Goal: Task Accomplishment & Management: Manage account settings

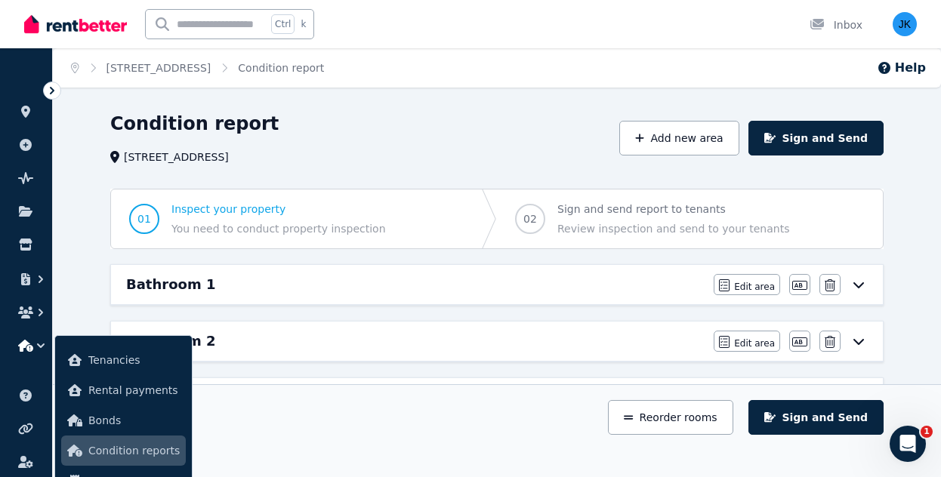
drag, startPoint x: 513, startPoint y: 122, endPoint x: 416, endPoint y: 146, distance: 99.7
click at [416, 146] on div "Condition report 3 Mountain View Rd, Kew" at bounding box center [360, 138] width 500 height 53
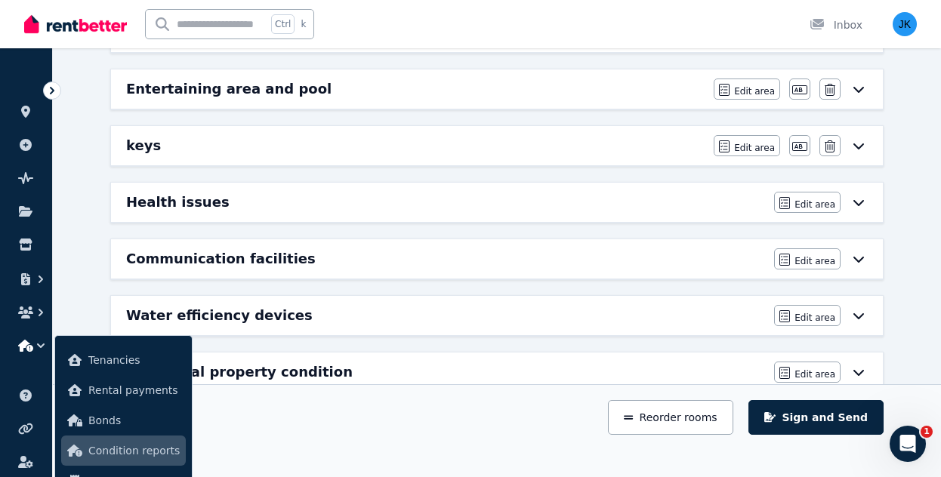
scroll to position [953, 0]
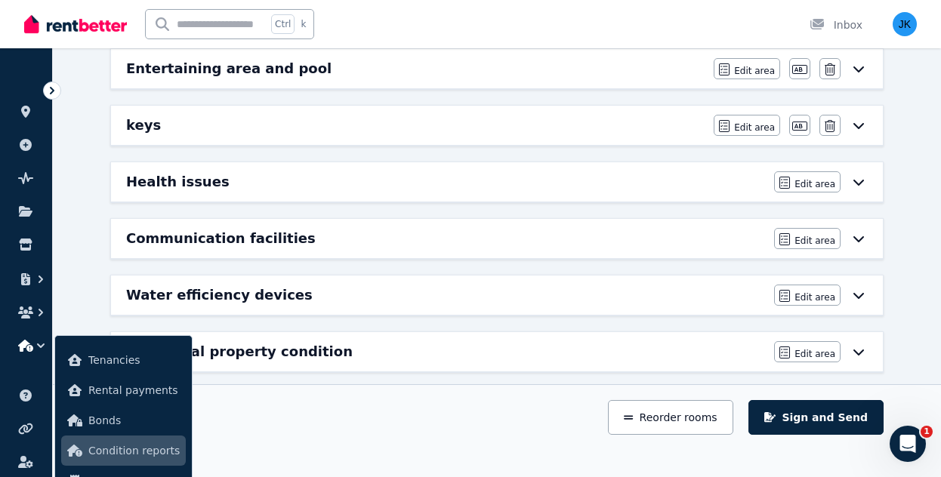
click at [579, 341] on div "Additional property condition" at bounding box center [445, 351] width 639 height 21
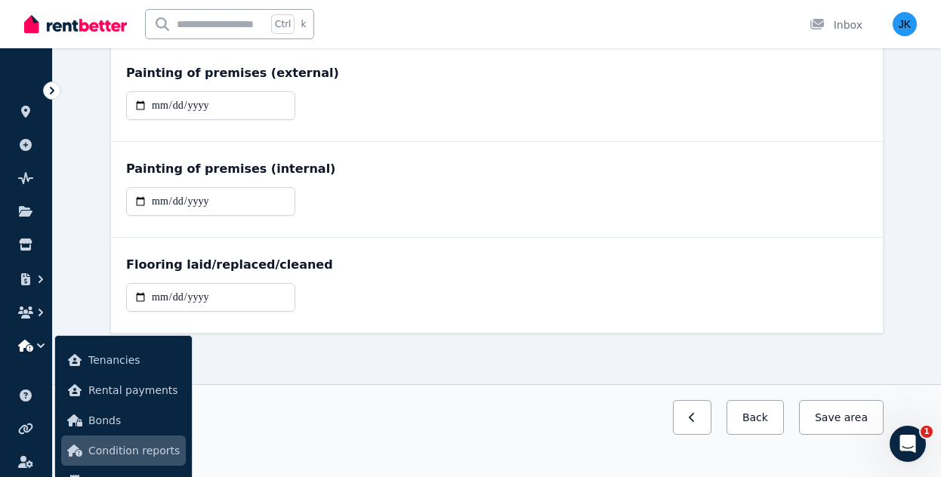
scroll to position [0, 0]
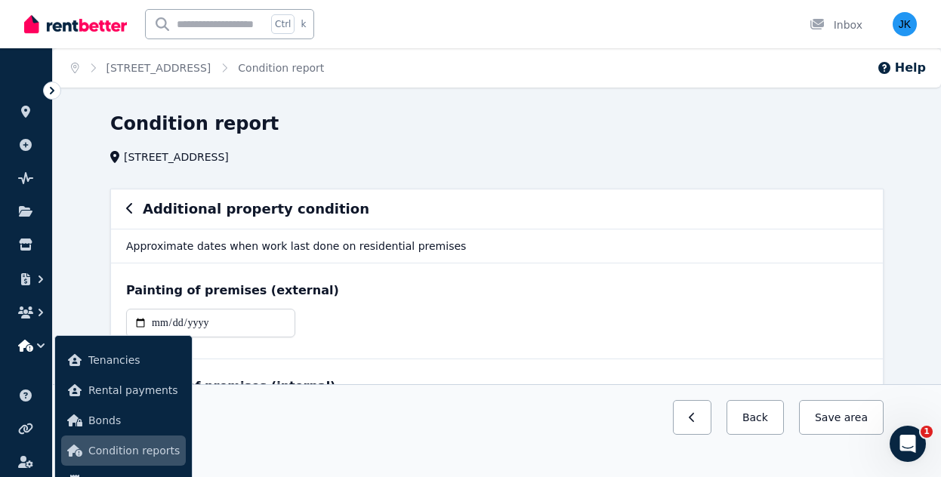
click at [130, 208] on icon "button" at bounding box center [130, 208] width 8 height 12
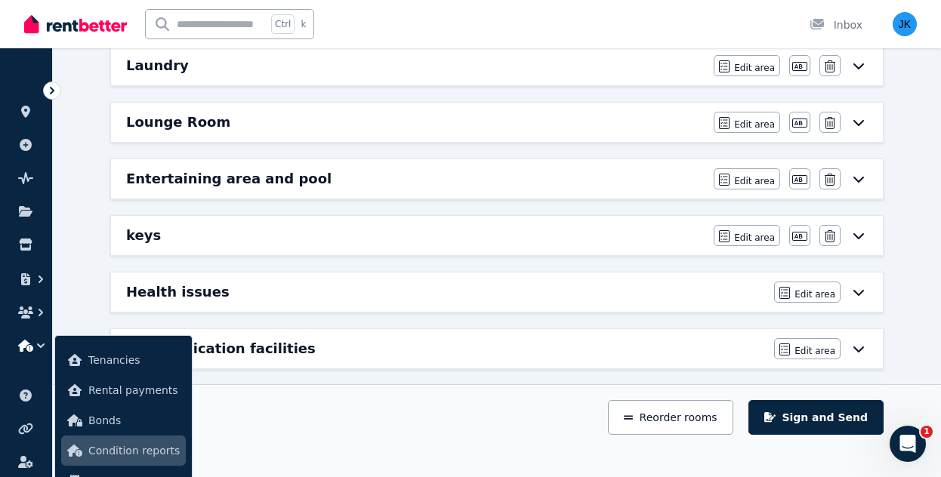
scroll to position [852, 0]
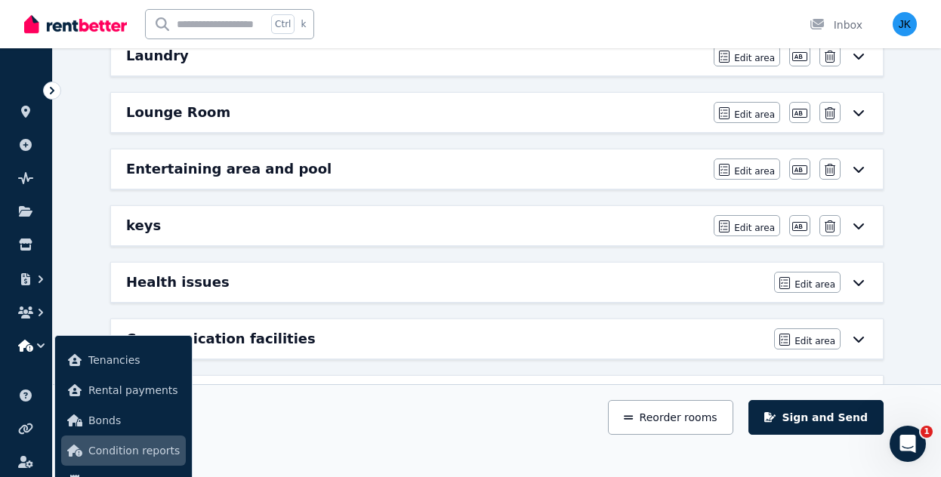
click at [857, 163] on icon at bounding box center [859, 169] width 18 height 12
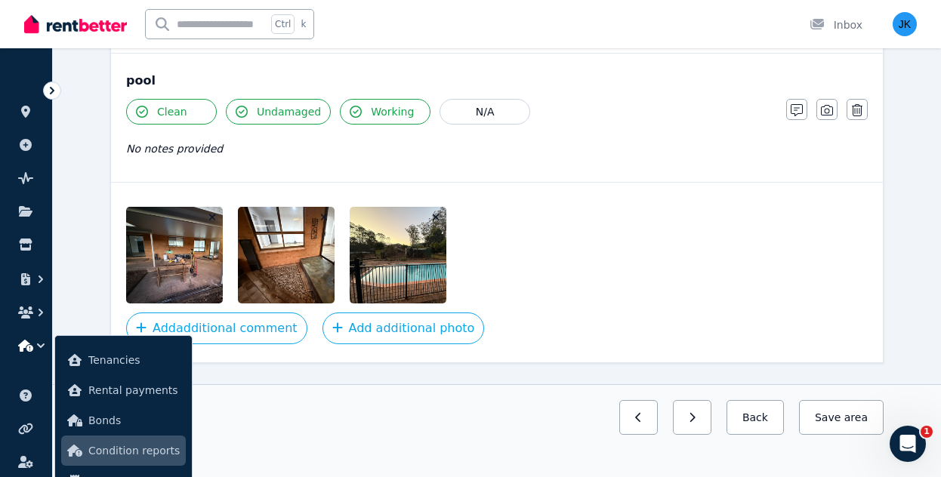
scroll to position [848, 0]
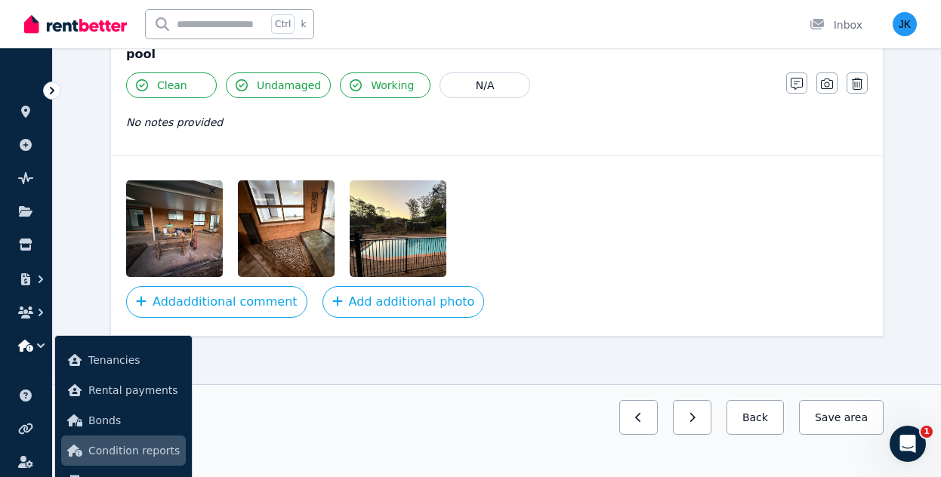
click at [183, 193] on img at bounding box center [190, 229] width 129 height 97
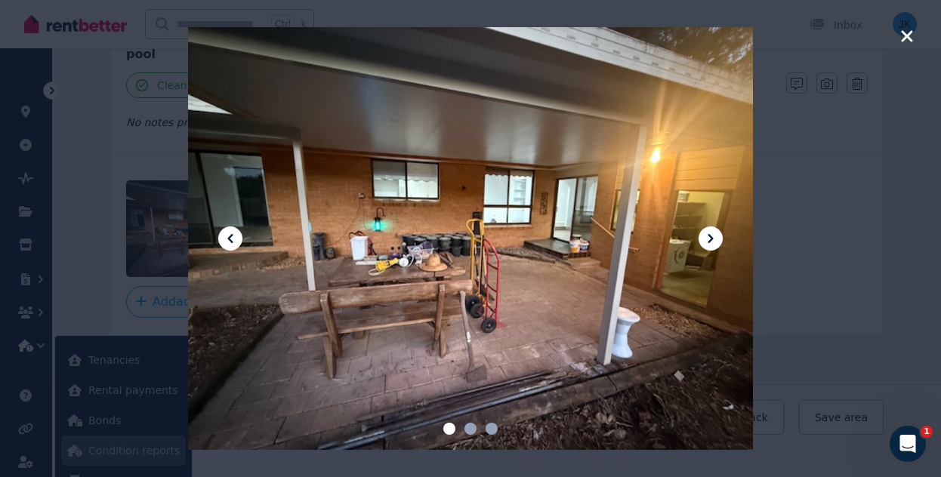
click at [911, 36] on icon "button" at bounding box center [908, 36] width 14 height 18
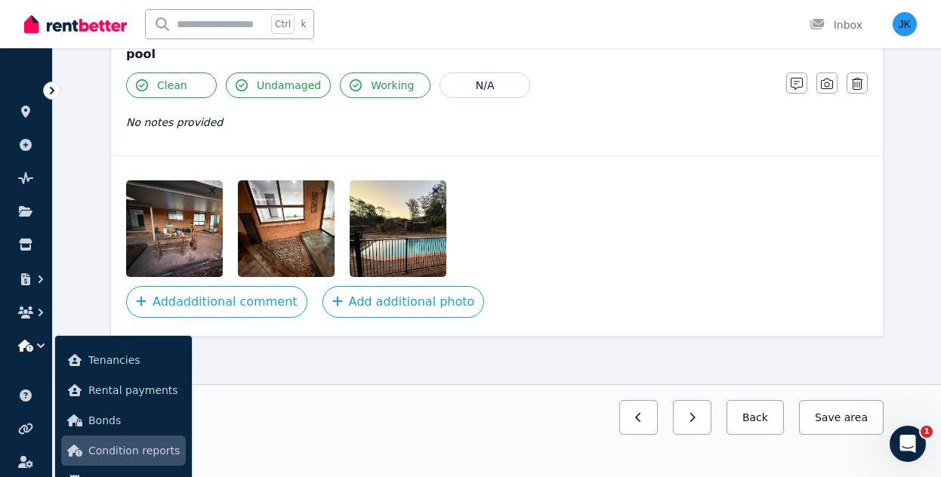
click at [211, 188] on icon "button" at bounding box center [212, 191] width 7 height 7
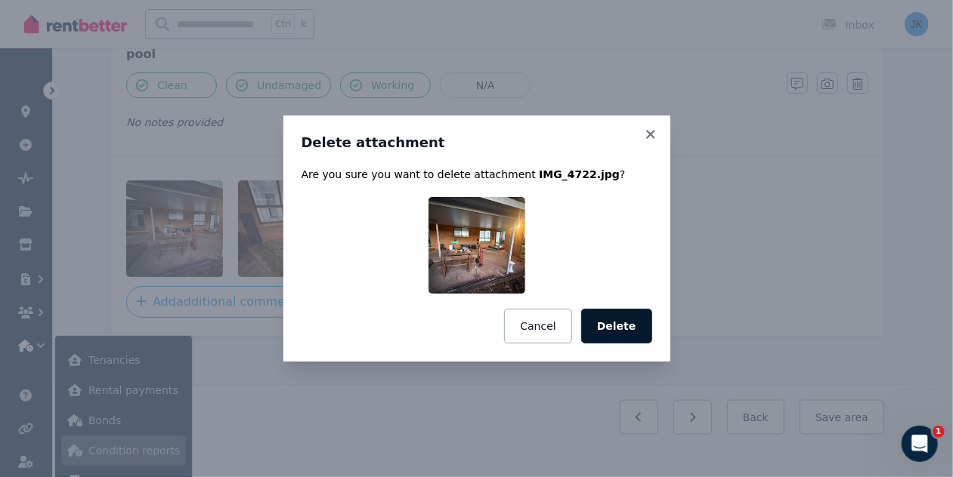
click at [624, 333] on button "Delete" at bounding box center [616, 326] width 71 height 35
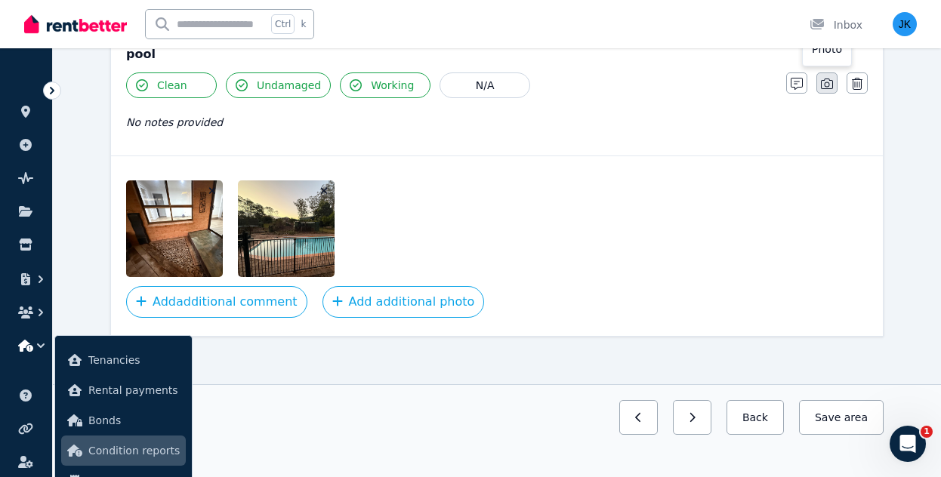
click at [828, 82] on icon "button" at bounding box center [827, 84] width 12 height 12
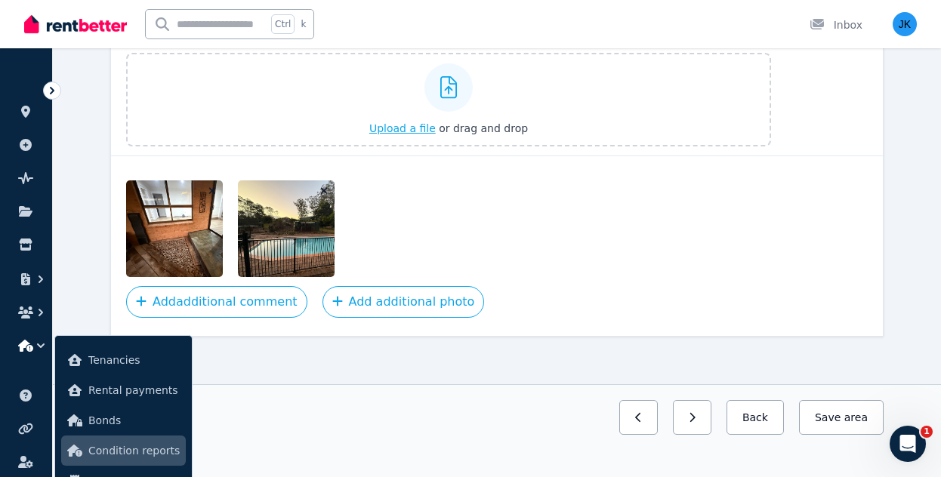
click at [412, 122] on span "Upload a file" at bounding box center [402, 128] width 66 height 12
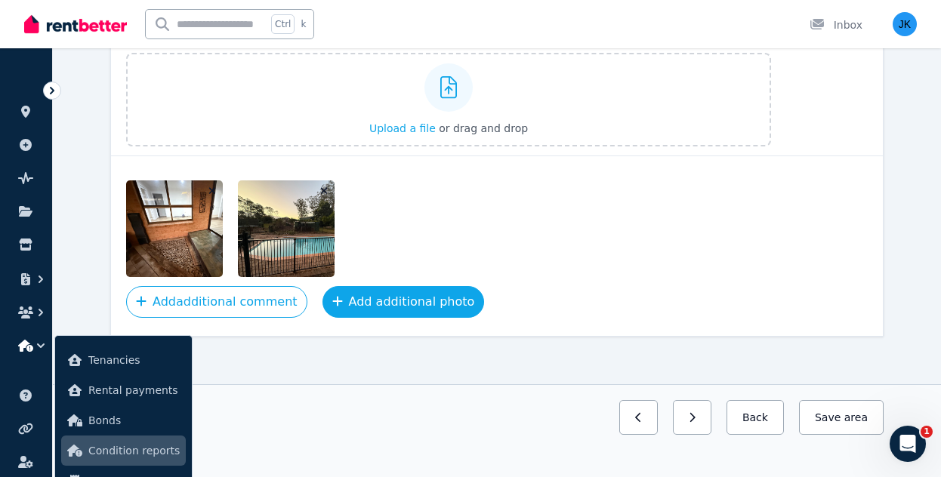
click at [394, 301] on button "Add additional photo" at bounding box center [404, 302] width 162 height 32
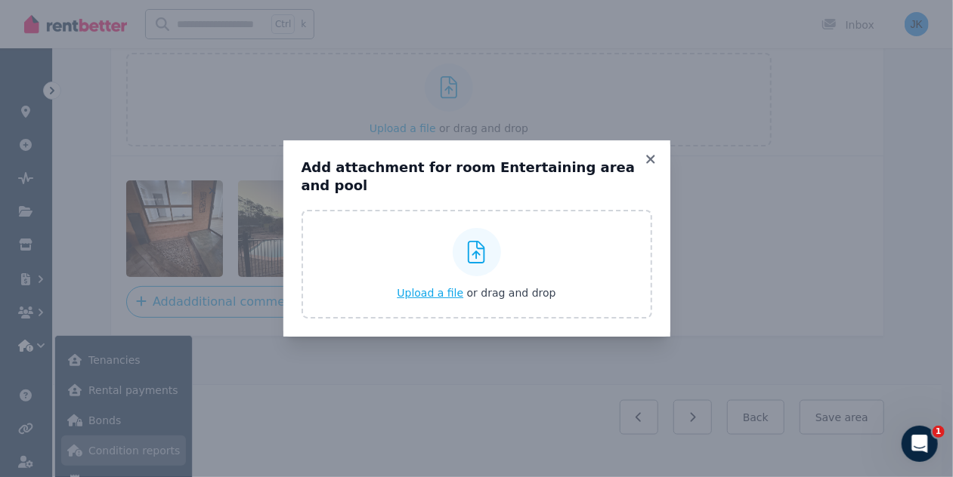
click at [450, 287] on span "Upload a file" at bounding box center [430, 293] width 66 height 12
click at [654, 165] on icon at bounding box center [650, 160] width 15 height 14
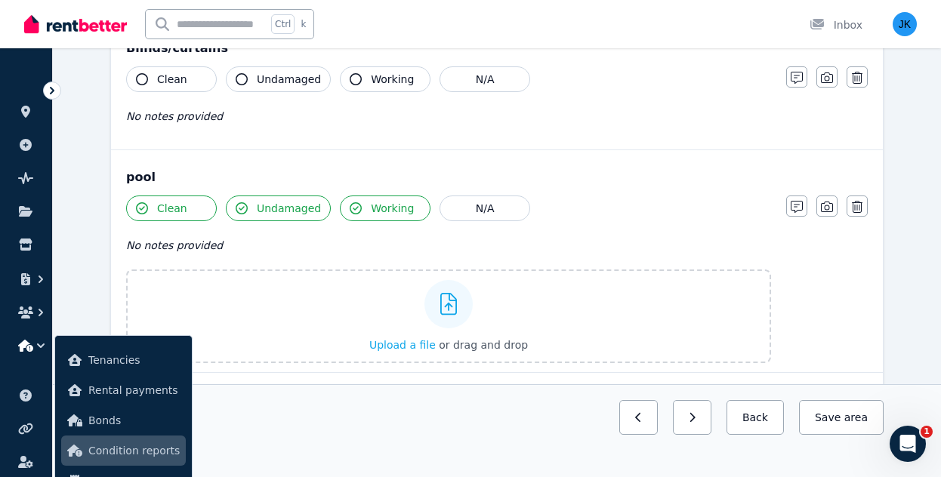
scroll to position [715, 0]
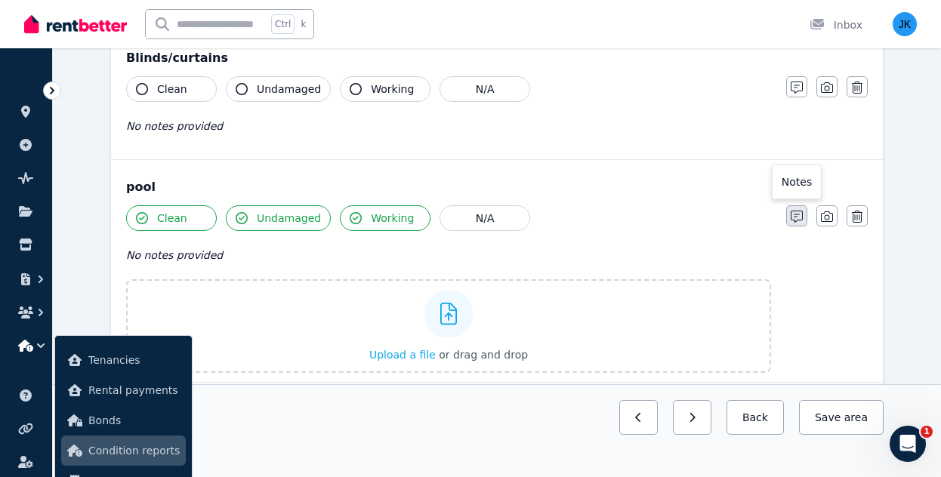
click at [798, 215] on icon "button" at bounding box center [797, 217] width 12 height 12
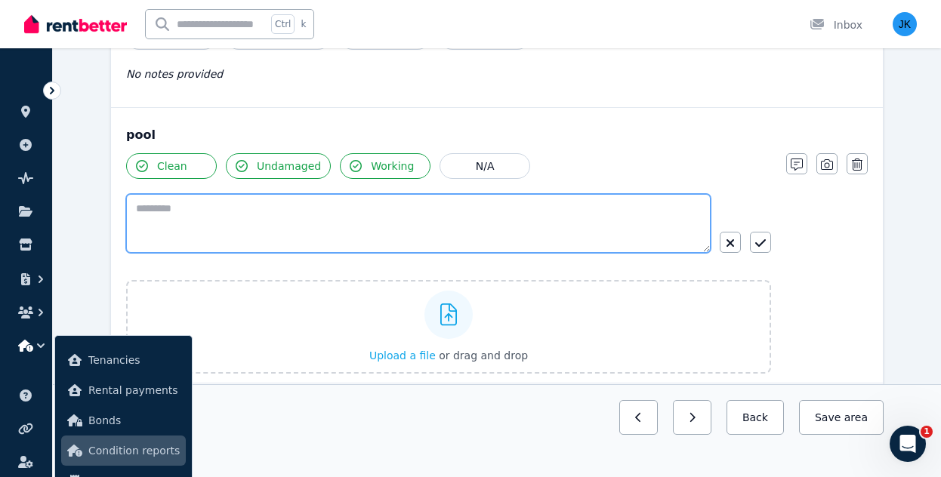
click at [370, 206] on textarea at bounding box center [418, 223] width 585 height 59
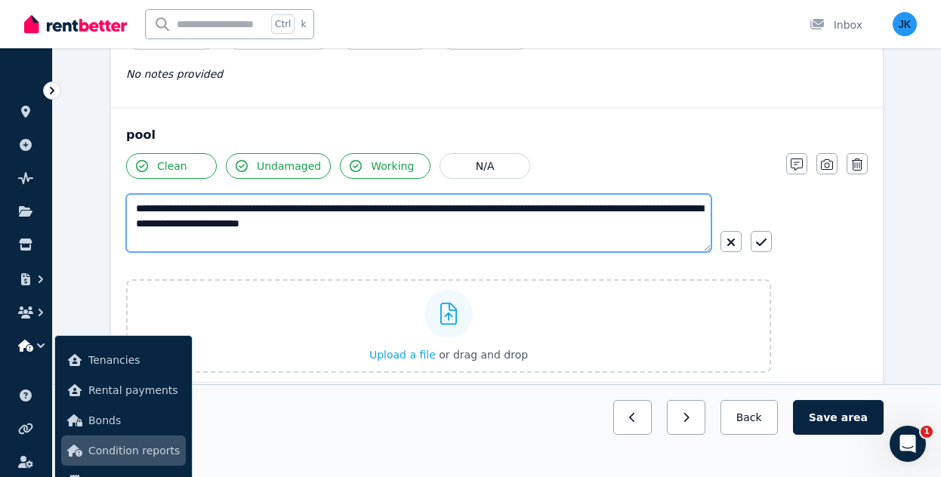
click at [375, 214] on textarea "**********" at bounding box center [419, 223] width 586 height 58
type textarea "**********"
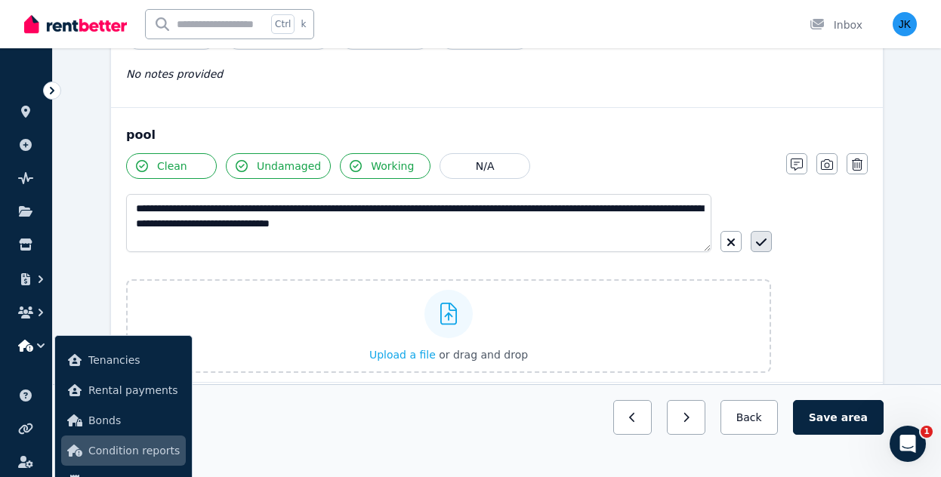
click at [765, 237] on icon "button" at bounding box center [761, 242] width 11 height 12
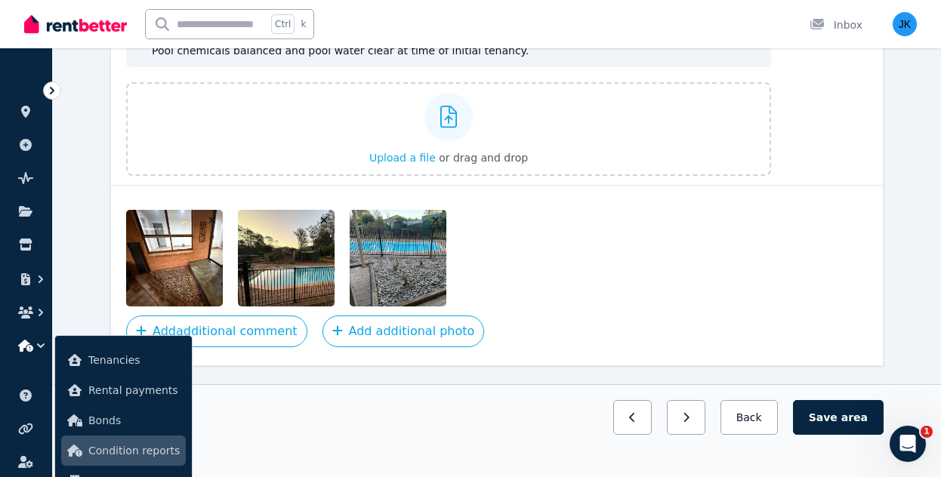
scroll to position [972, 0]
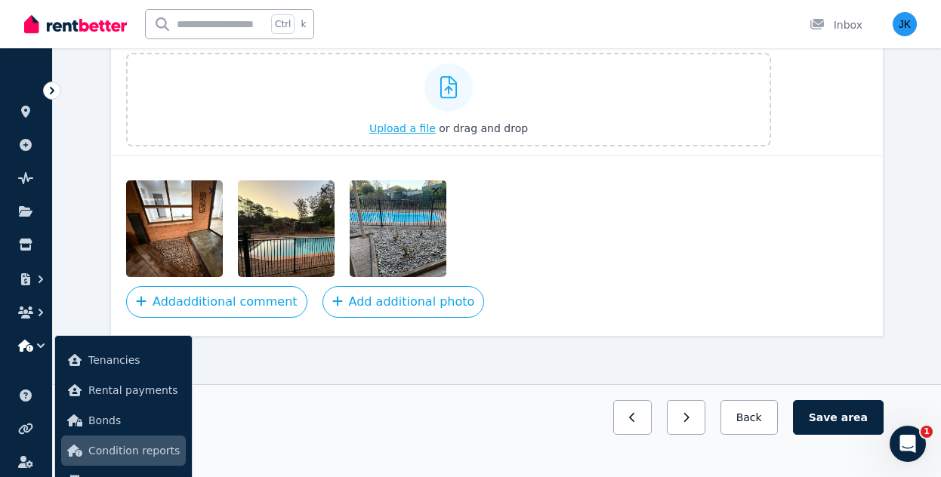
click at [422, 122] on span "Upload a file" at bounding box center [402, 128] width 66 height 12
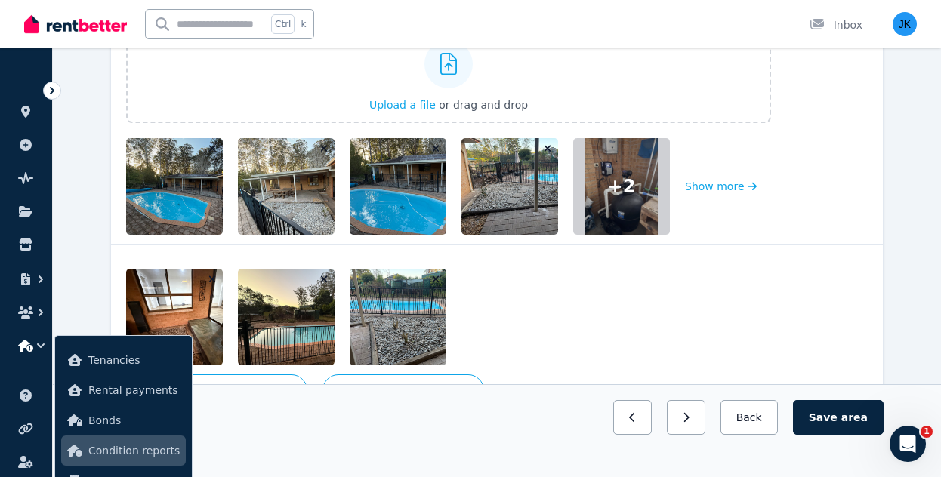
scroll to position [926, 0]
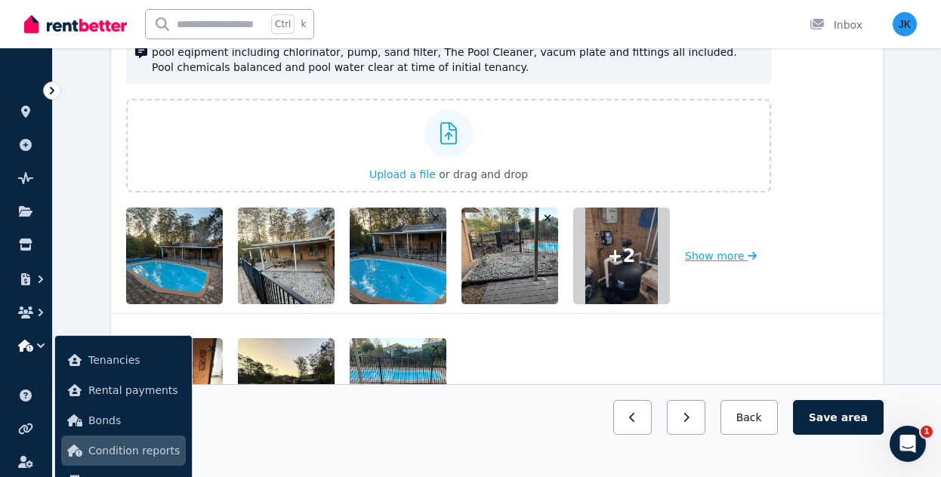
click at [719, 251] on button "Show more" at bounding box center [721, 256] width 72 height 97
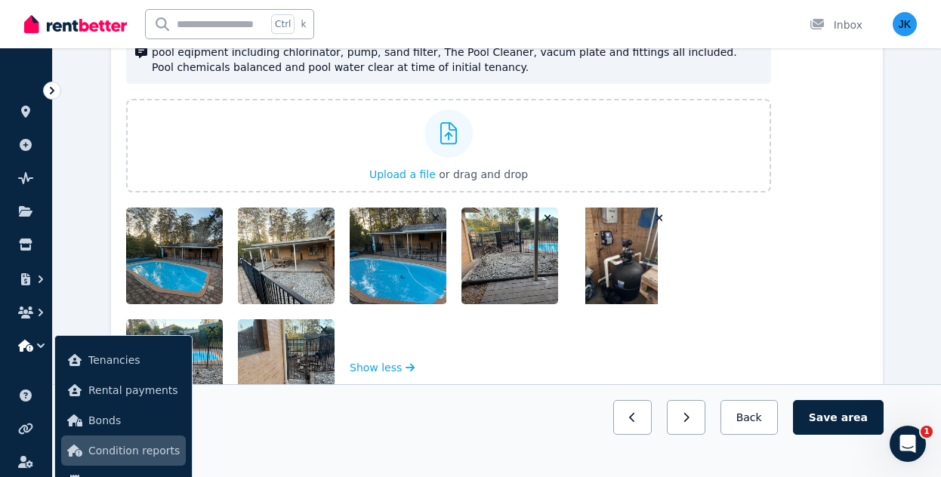
scroll to position [947, 0]
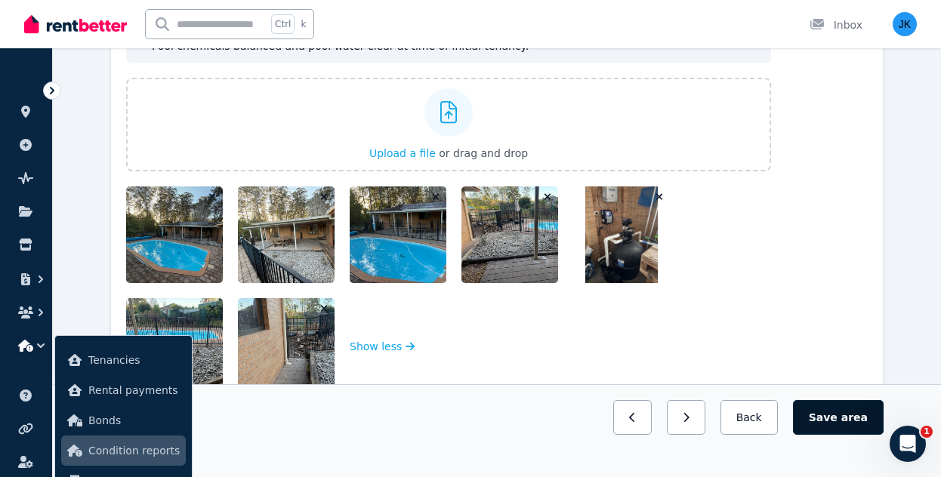
click at [845, 424] on button "Save area" at bounding box center [838, 417] width 91 height 35
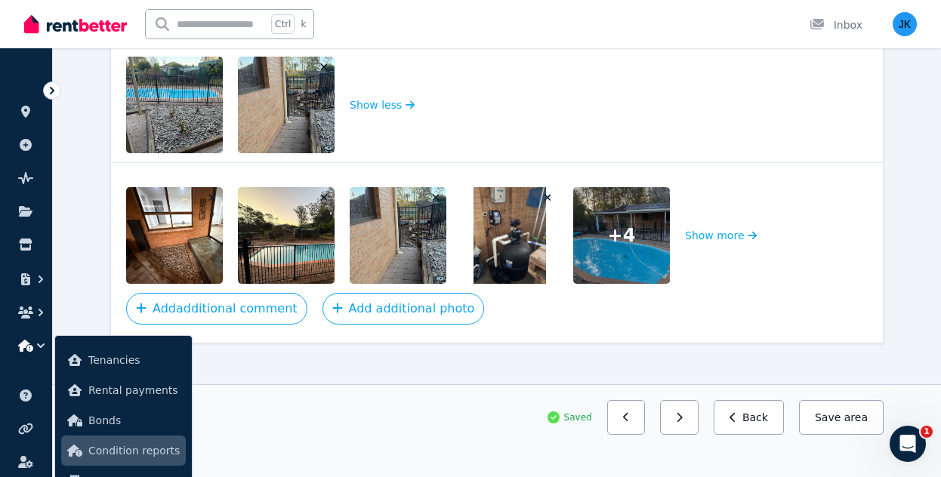
scroll to position [1196, 0]
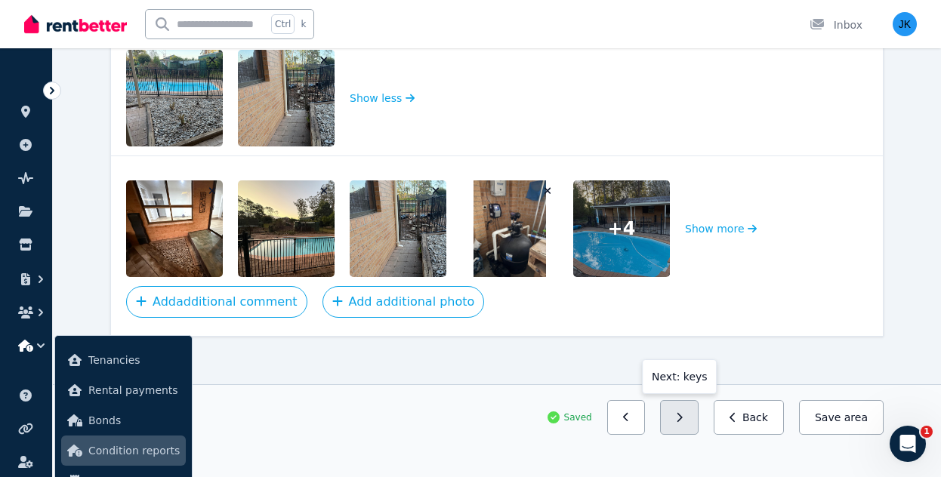
click at [683, 416] on icon "button" at bounding box center [679, 418] width 7 height 11
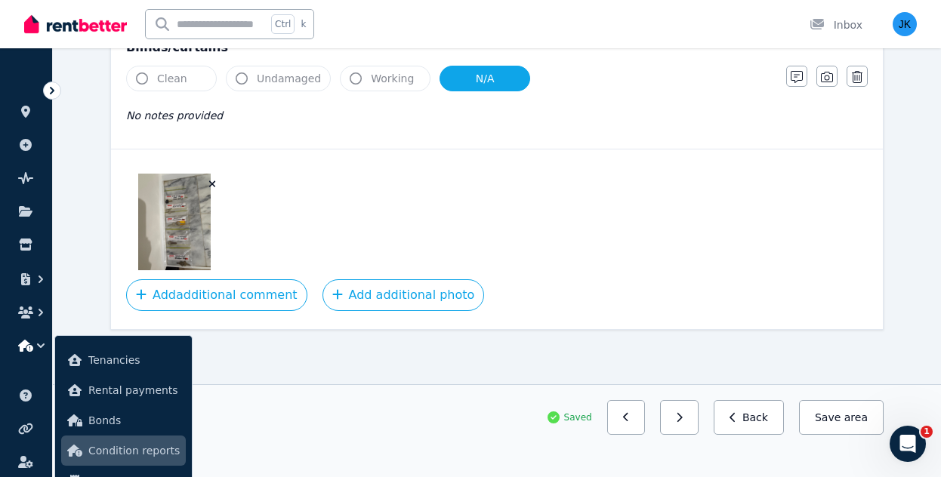
scroll to position [720, 0]
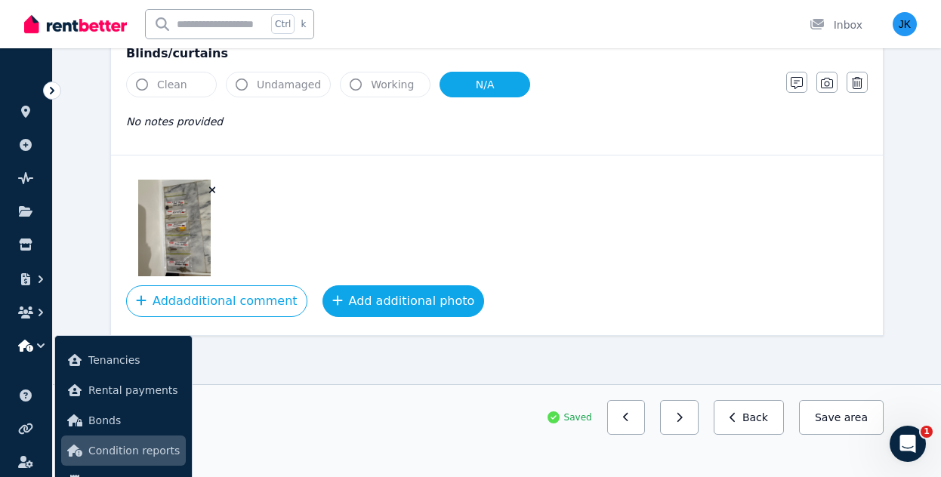
click at [382, 292] on button "Add additional photo" at bounding box center [404, 302] width 162 height 32
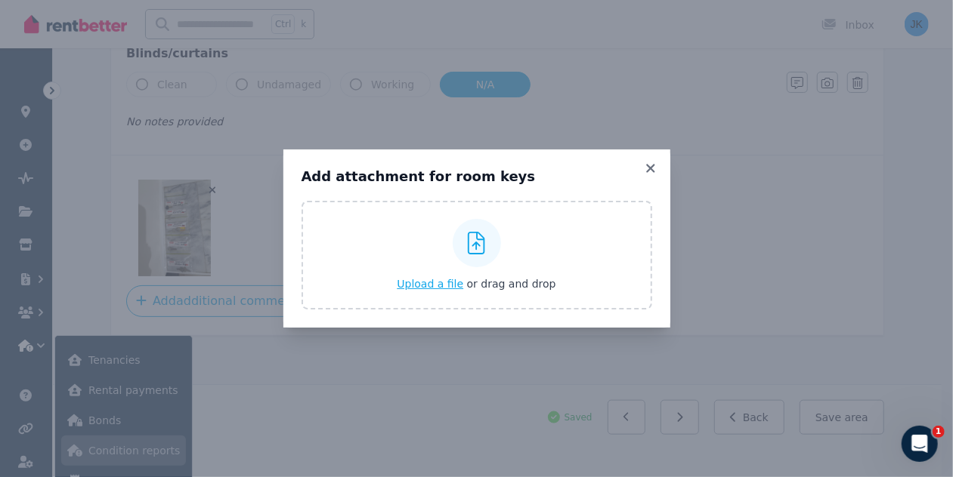
click at [419, 283] on span "Upload a file" at bounding box center [430, 284] width 66 height 12
click at [650, 165] on icon at bounding box center [650, 169] width 15 height 14
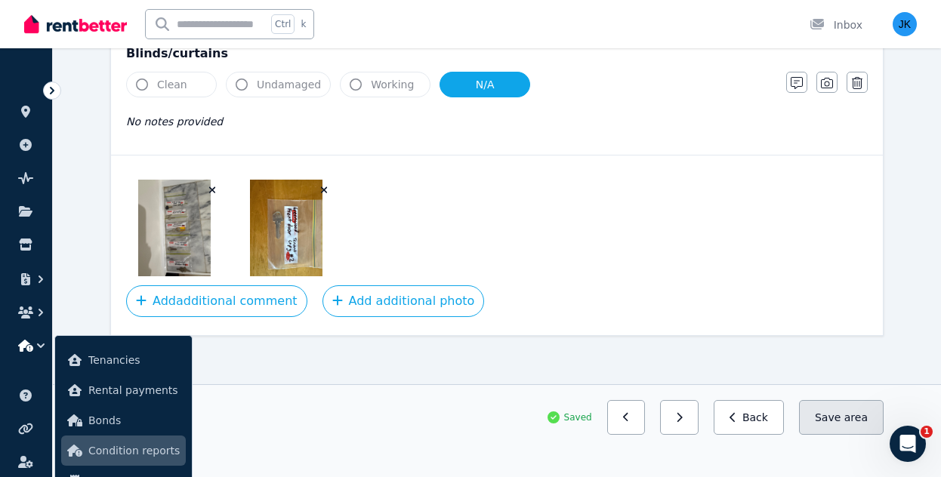
click at [842, 419] on button "Save area" at bounding box center [841, 417] width 85 height 35
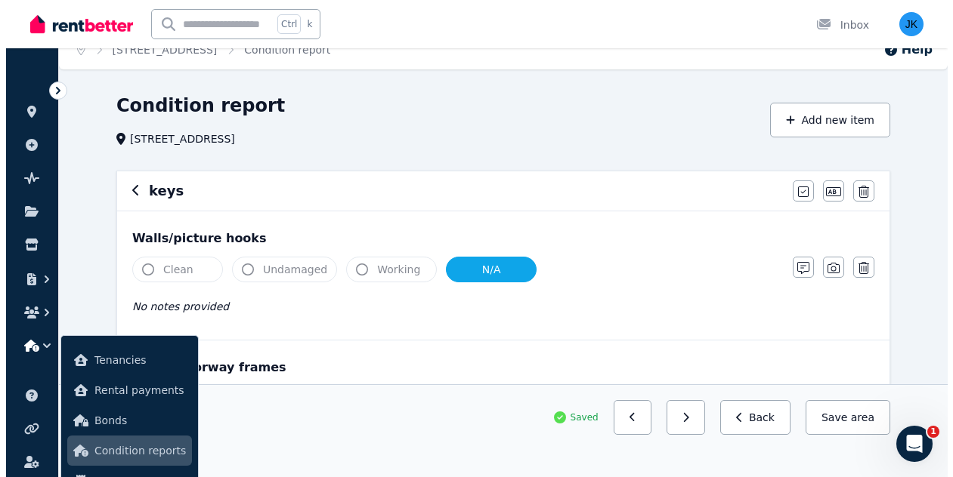
scroll to position [0, 0]
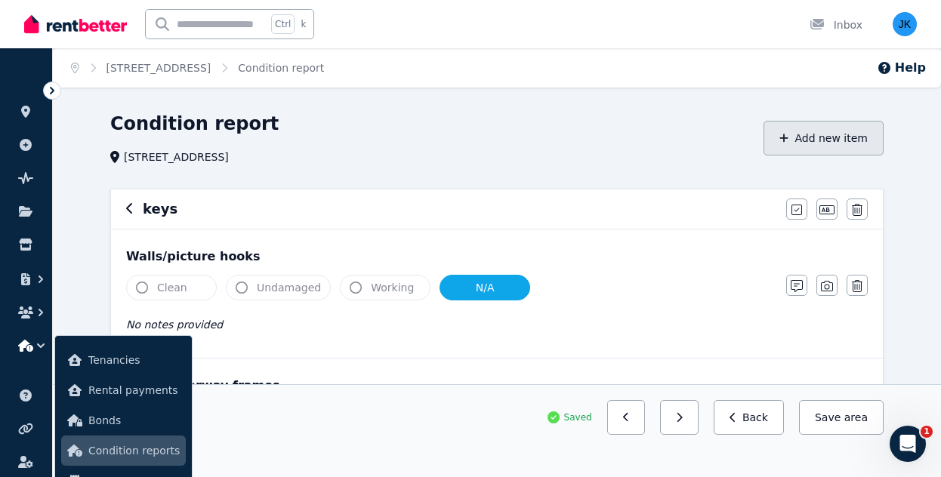
click at [827, 141] on button "Add new item" at bounding box center [824, 138] width 120 height 35
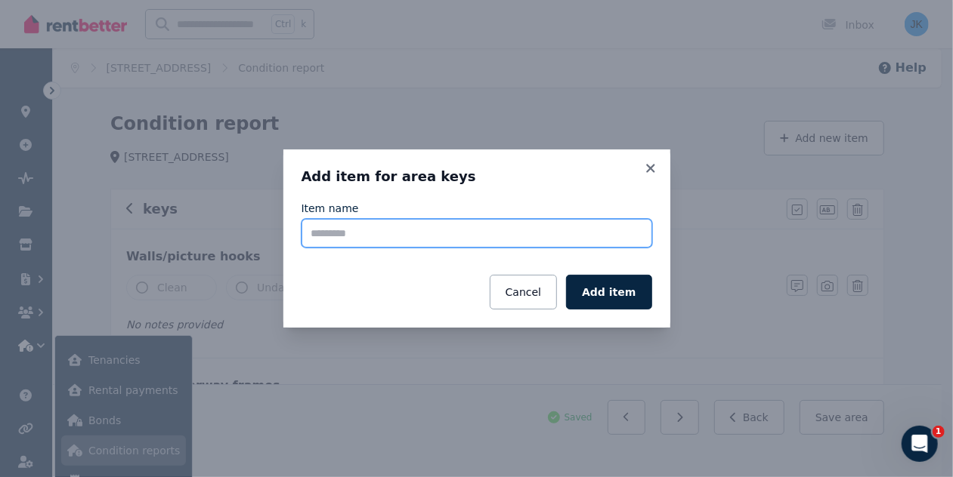
click at [448, 236] on input "Item name" at bounding box center [476, 233] width 351 height 29
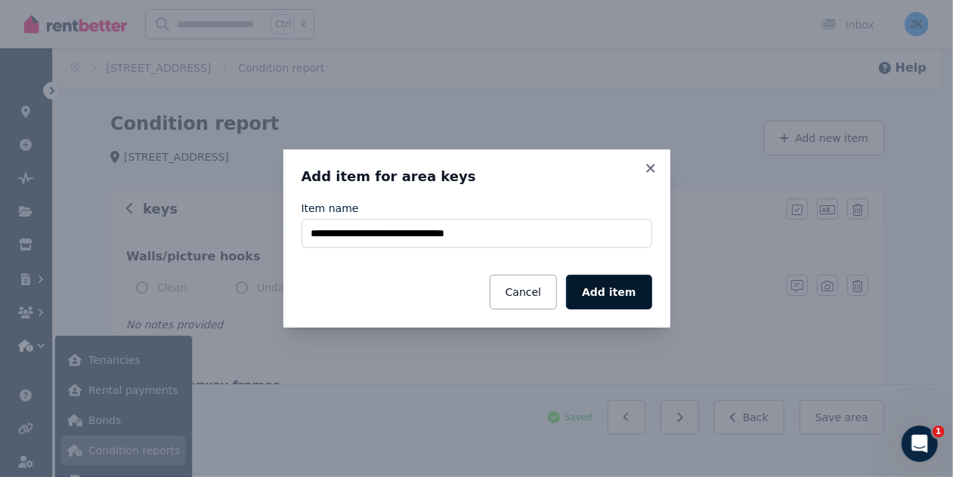
click at [618, 291] on button "Add item" at bounding box center [608, 292] width 85 height 35
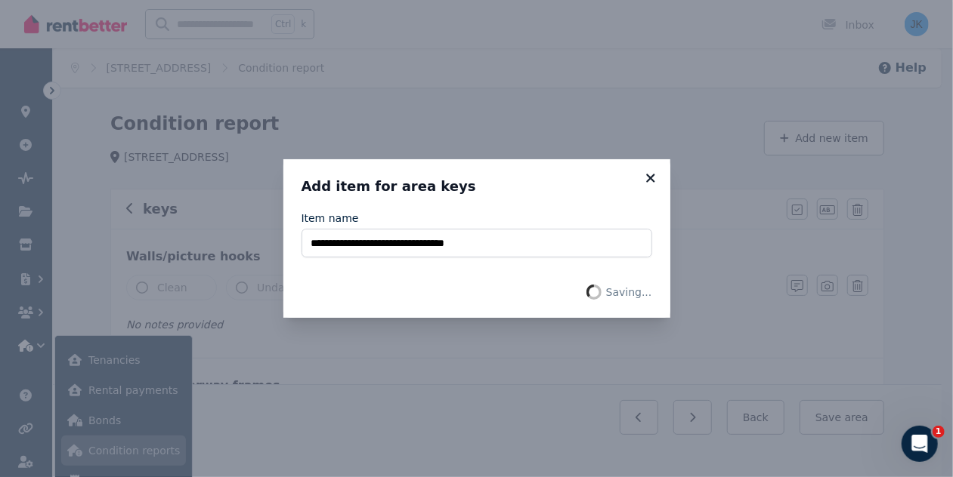
click at [650, 176] on icon at bounding box center [650, 178] width 15 height 14
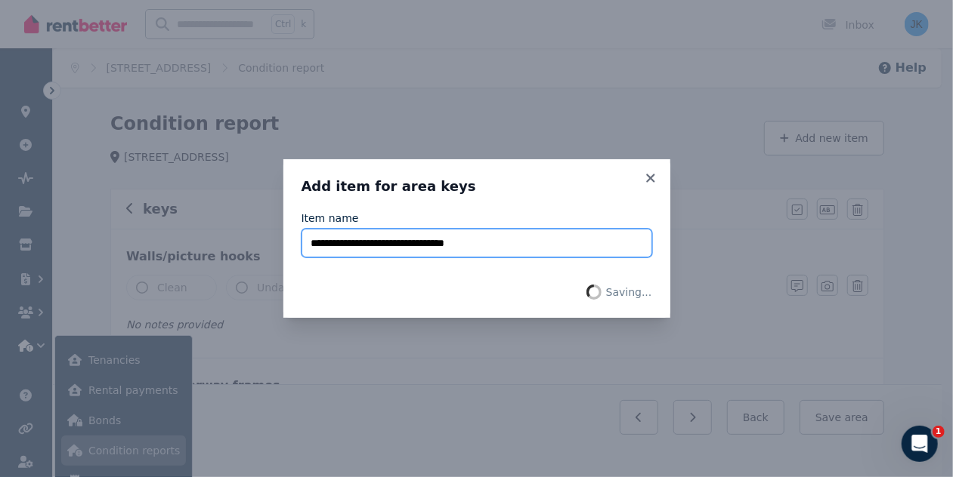
click at [484, 243] on input "**********" at bounding box center [476, 243] width 351 height 29
type input "**********"
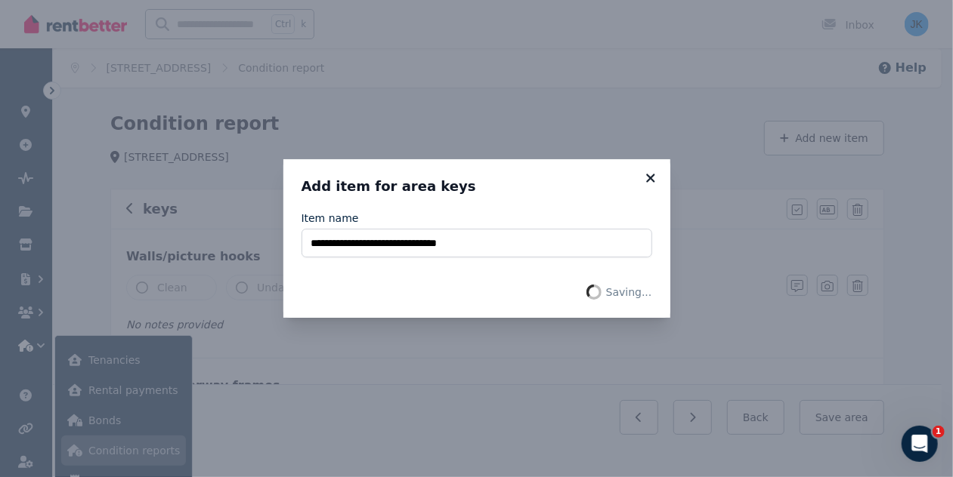
click at [650, 177] on icon at bounding box center [650, 178] width 8 height 8
click at [648, 177] on icon at bounding box center [650, 178] width 8 height 8
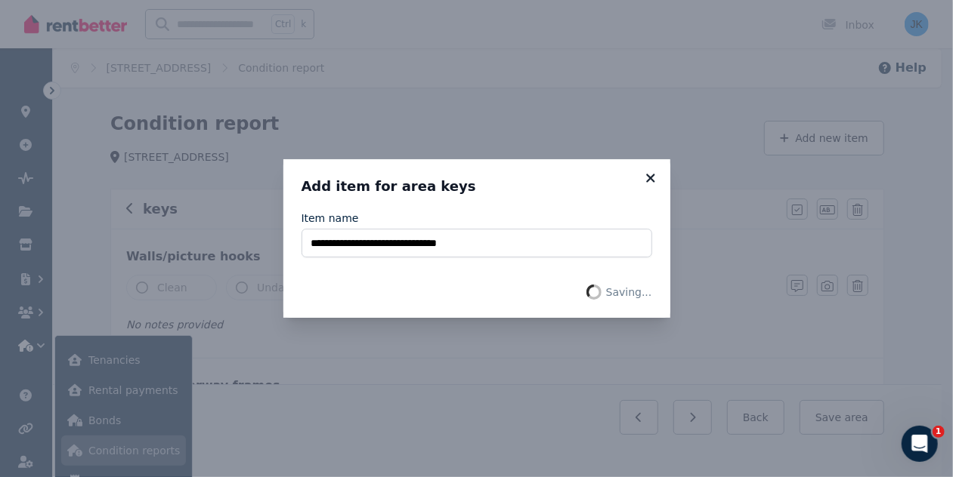
click at [648, 177] on icon at bounding box center [650, 178] width 8 height 8
click at [456, 419] on div "**********" at bounding box center [476, 238] width 953 height 477
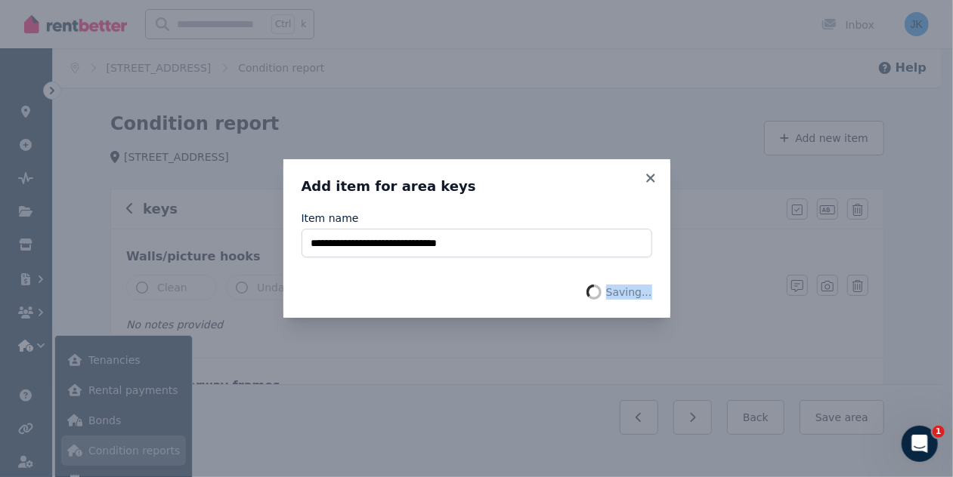
click at [456, 419] on div "**********" at bounding box center [476, 238] width 953 height 477
click at [650, 178] on icon at bounding box center [650, 178] width 8 height 8
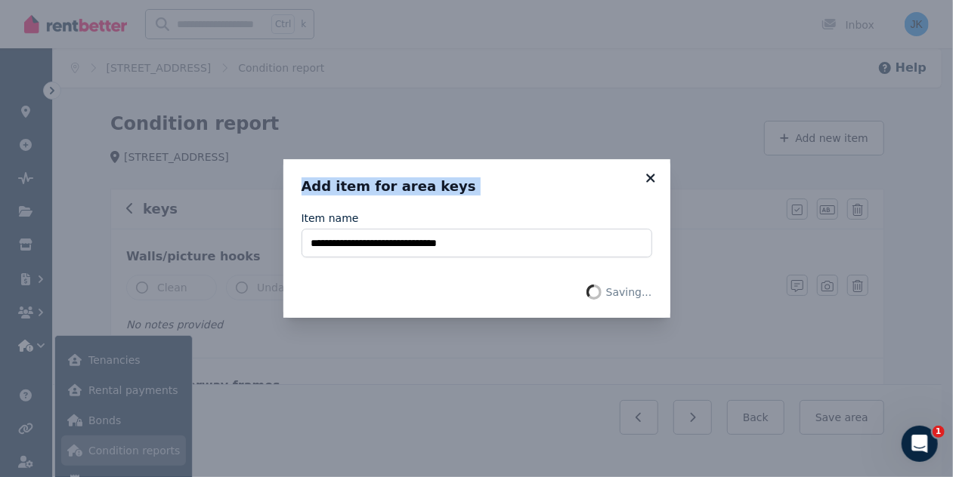
click at [650, 178] on icon at bounding box center [650, 178] width 8 height 8
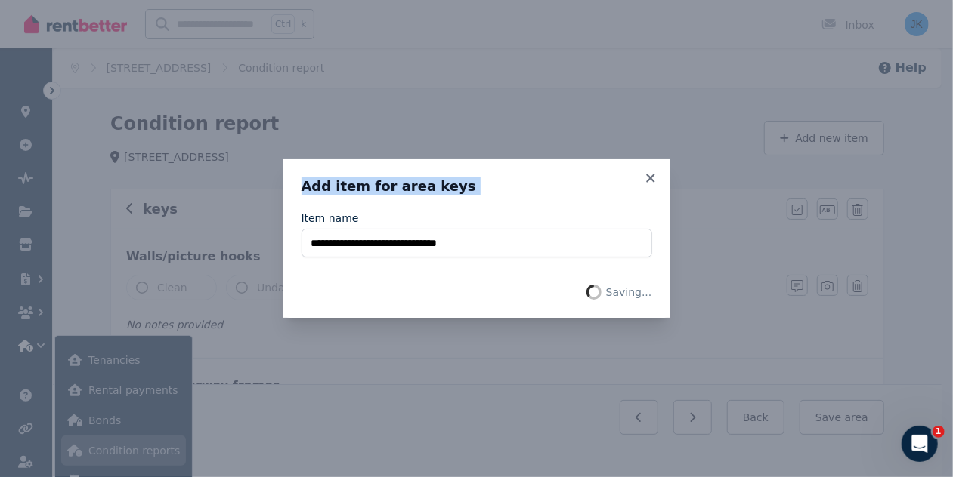
click at [626, 120] on div "**********" at bounding box center [476, 238] width 953 height 477
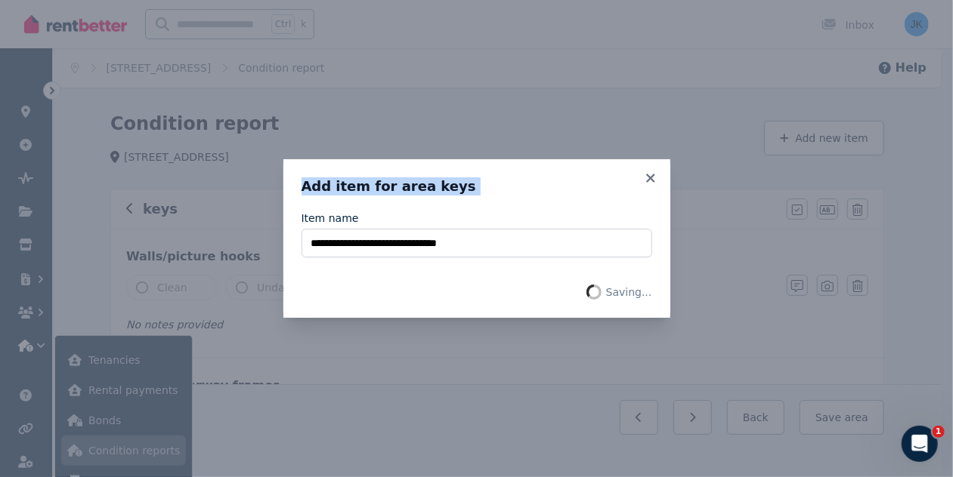
click at [626, 120] on div "**********" at bounding box center [476, 238] width 953 height 477
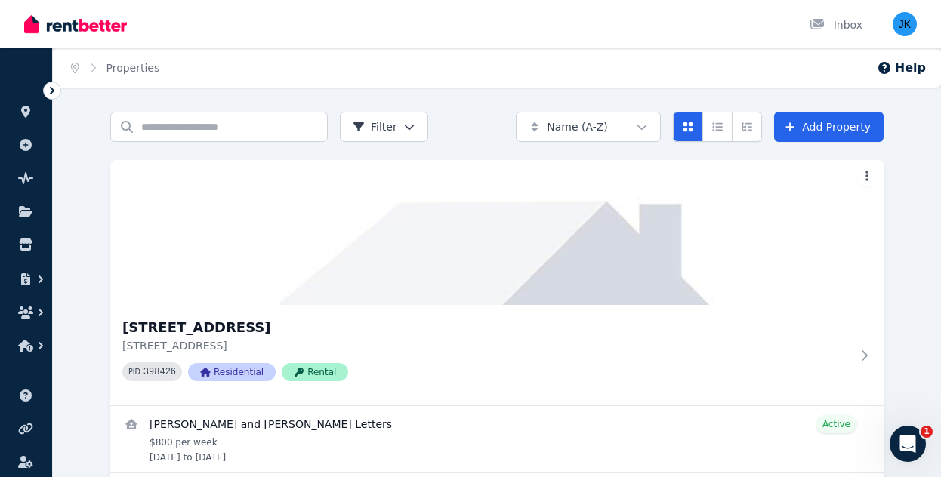
scroll to position [59, 0]
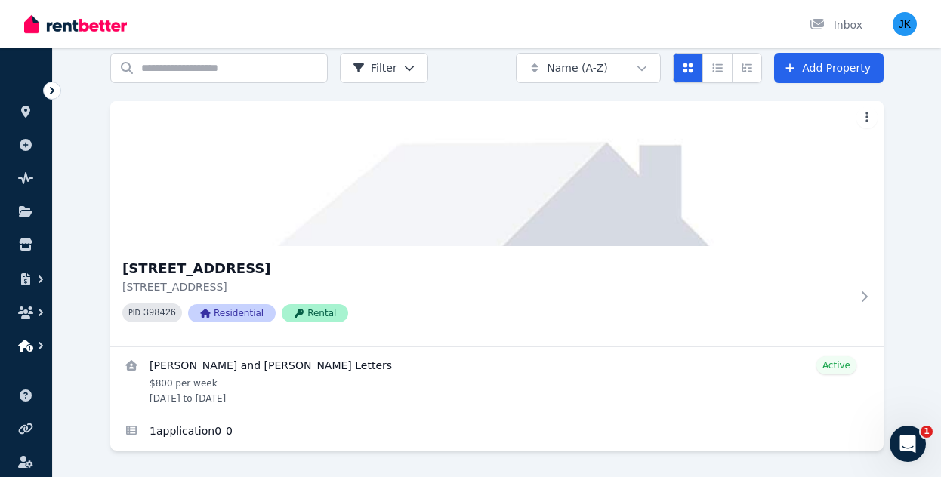
click at [32, 342] on icon "button" at bounding box center [25, 346] width 15 height 12
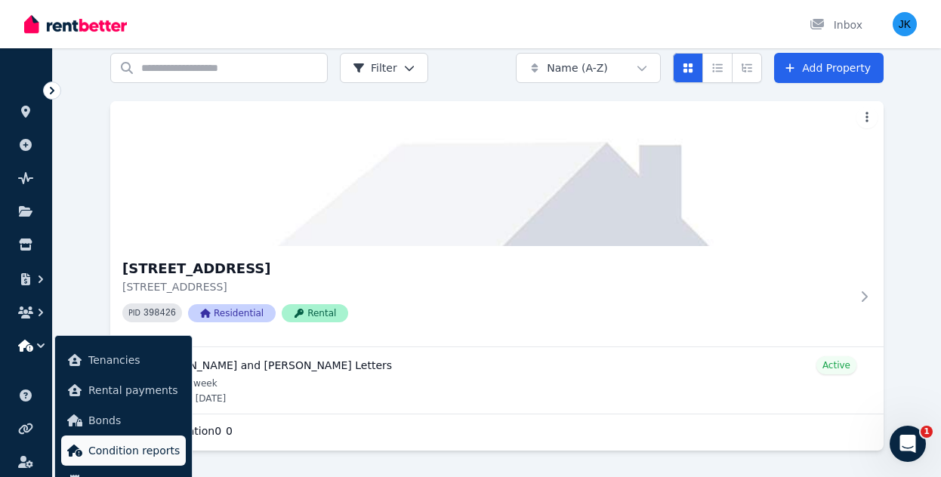
click at [119, 456] on span "Condition reports" at bounding box center [133, 451] width 91 height 18
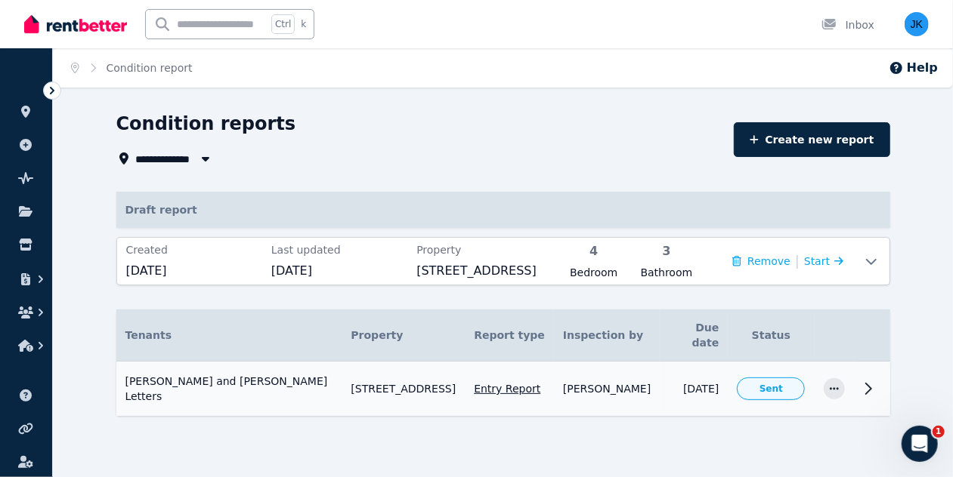
click at [768, 383] on span "Sent" at bounding box center [770, 389] width 23 height 12
click at [836, 384] on icon "button" at bounding box center [834, 389] width 12 height 11
click at [755, 354] on span "Cancel report" at bounding box center [772, 363] width 121 height 18
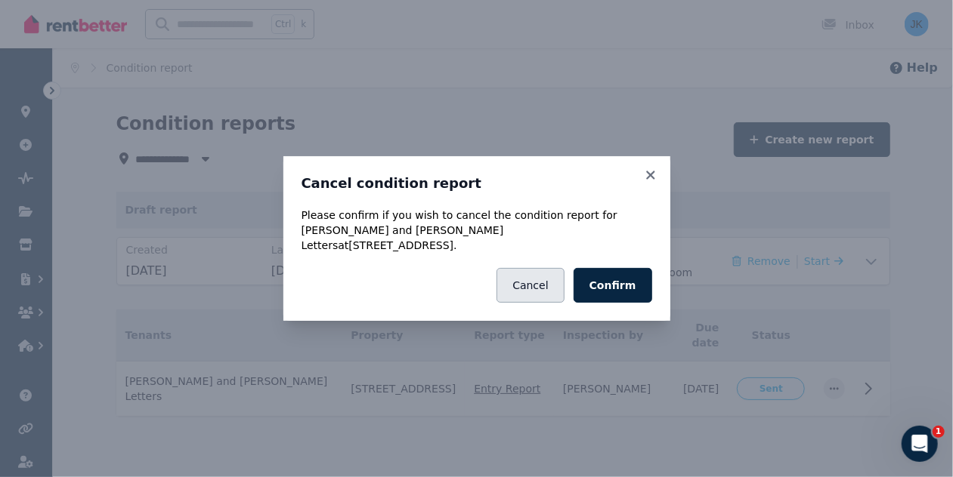
click at [541, 279] on button "Cancel" at bounding box center [529, 285] width 67 height 35
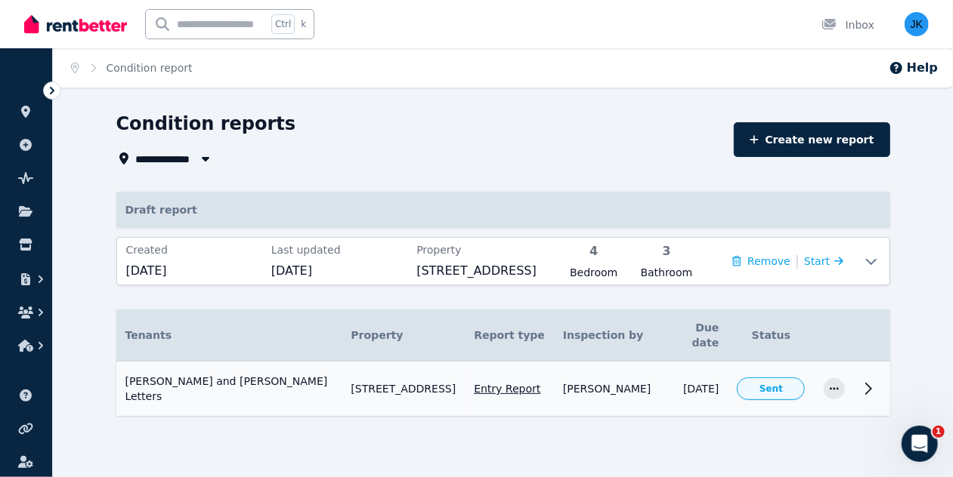
click at [868, 380] on icon at bounding box center [868, 389] width 18 height 18
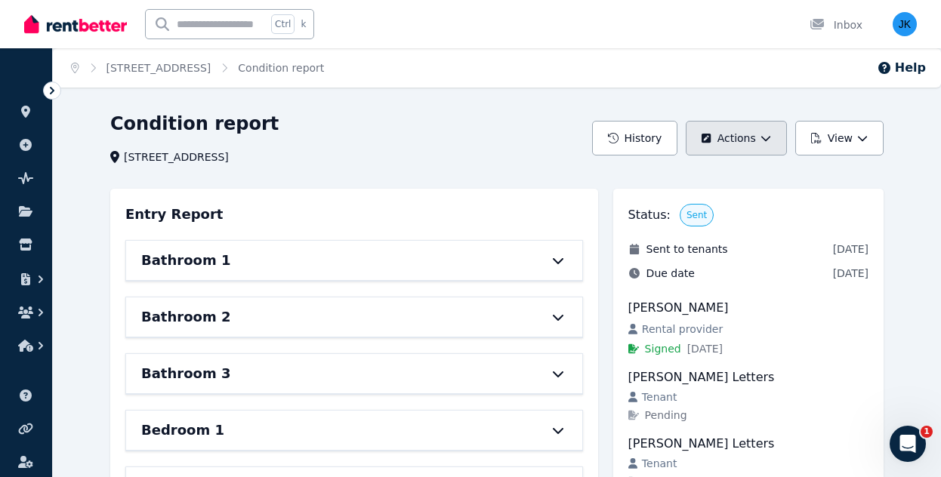
click at [780, 135] on button "Actions" at bounding box center [736, 138] width 100 height 35
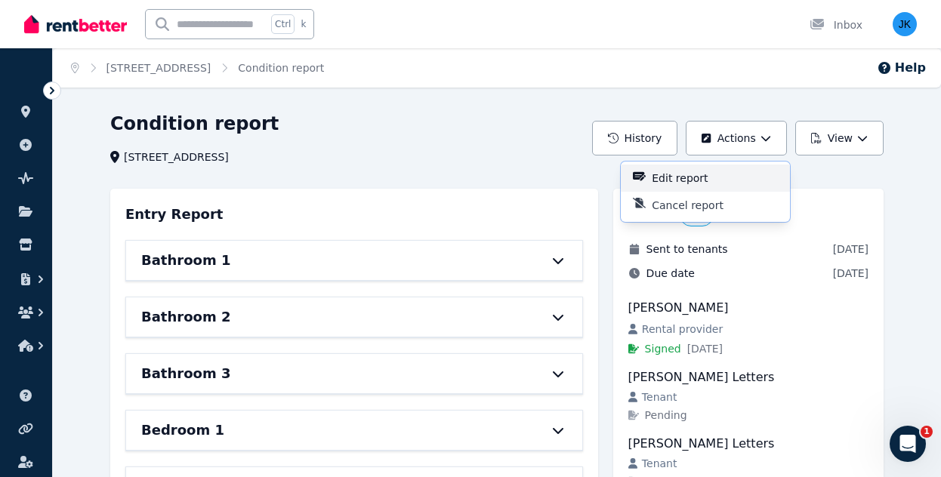
click at [693, 181] on p "Edit report" at bounding box center [686, 178] width 68 height 15
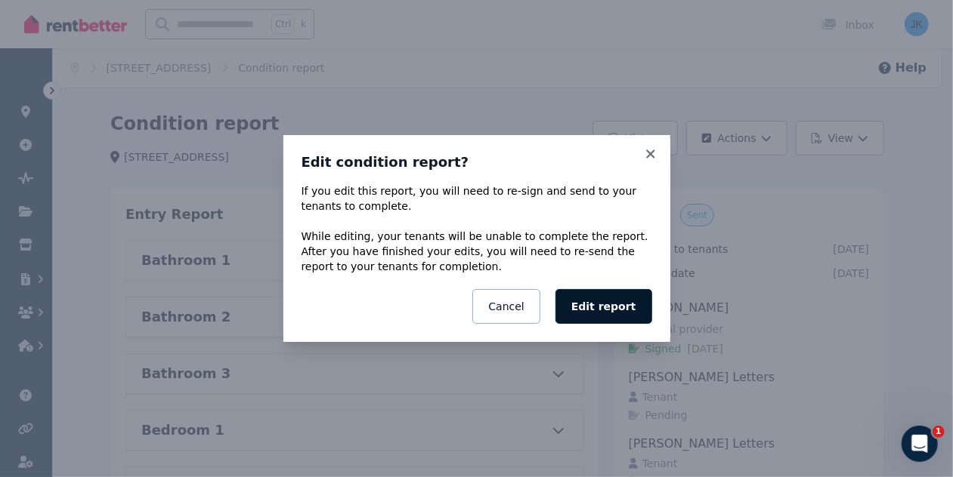
click at [619, 304] on button "Edit report" at bounding box center [603, 306] width 97 height 35
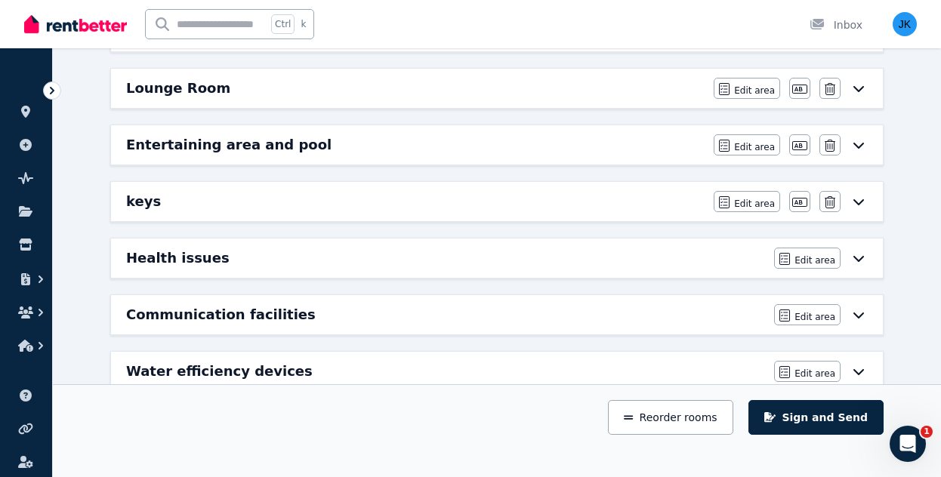
scroll to position [882, 0]
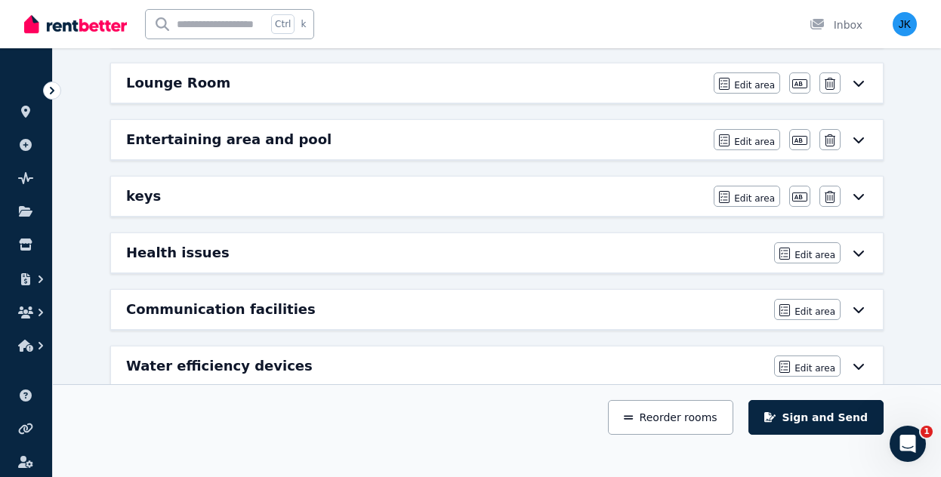
click at [858, 134] on icon at bounding box center [859, 140] width 18 height 12
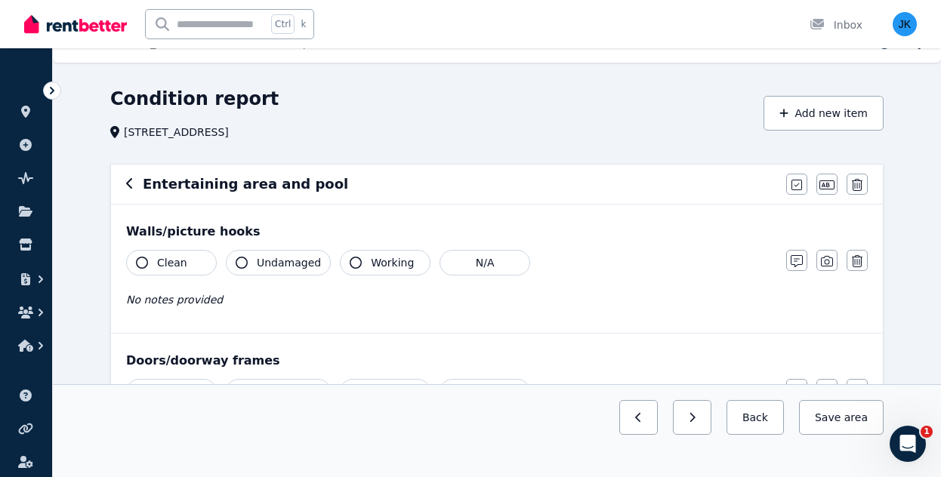
scroll to position [0, 0]
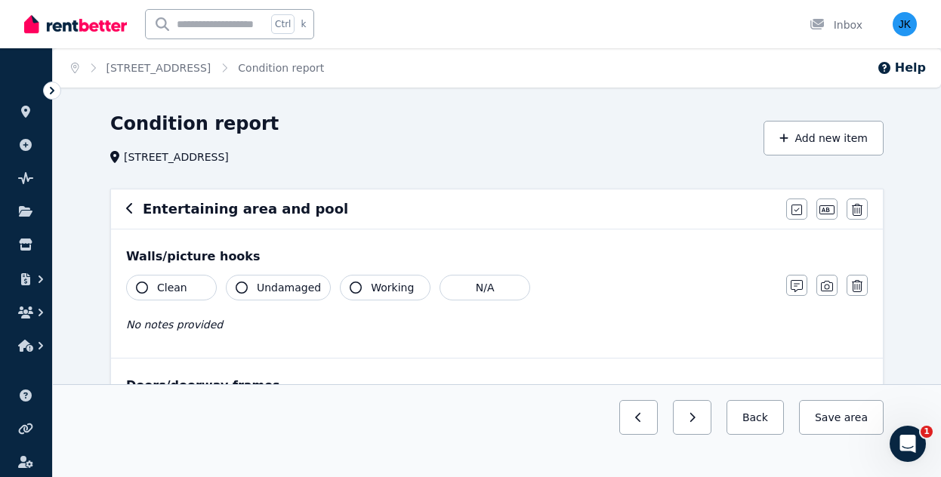
click at [128, 208] on icon "button" at bounding box center [129, 208] width 6 height 11
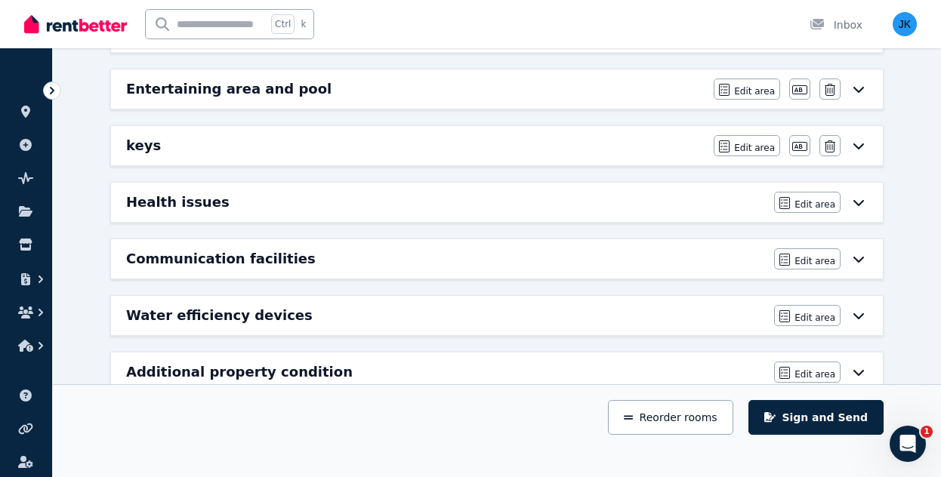
scroll to position [953, 0]
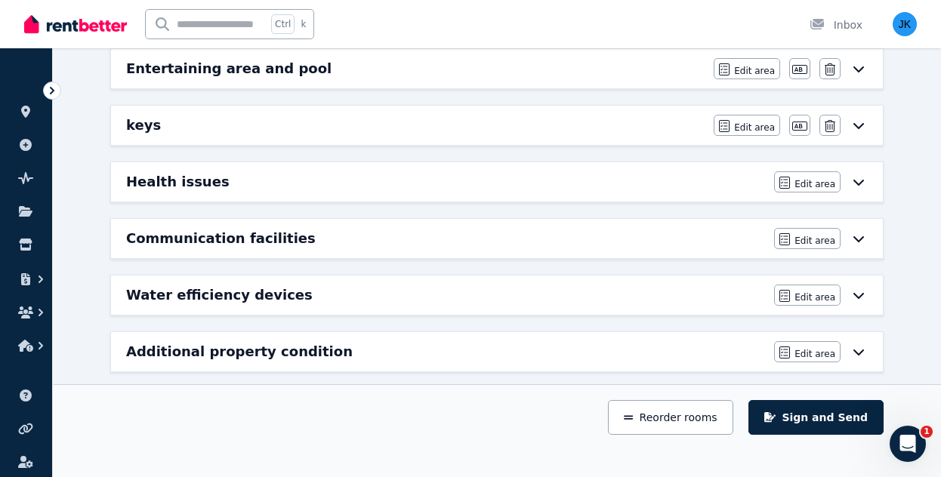
click at [860, 119] on icon at bounding box center [859, 125] width 18 height 12
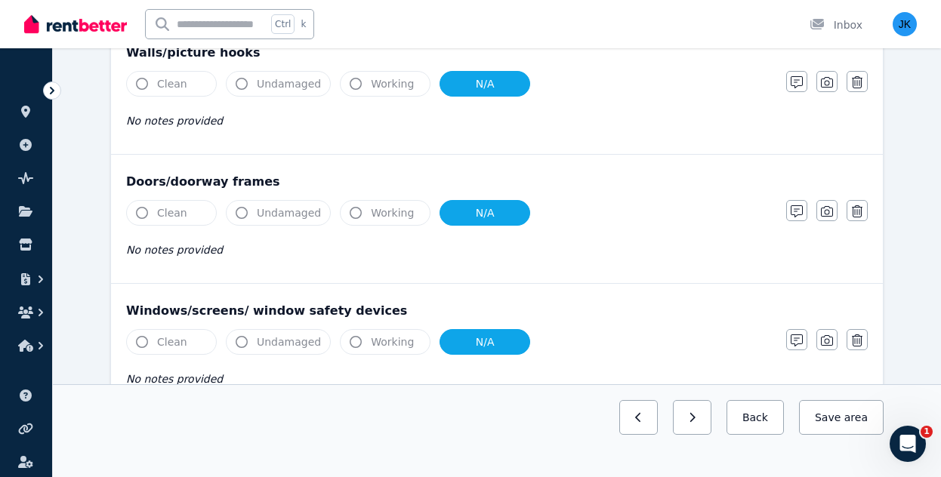
scroll to position [0, 0]
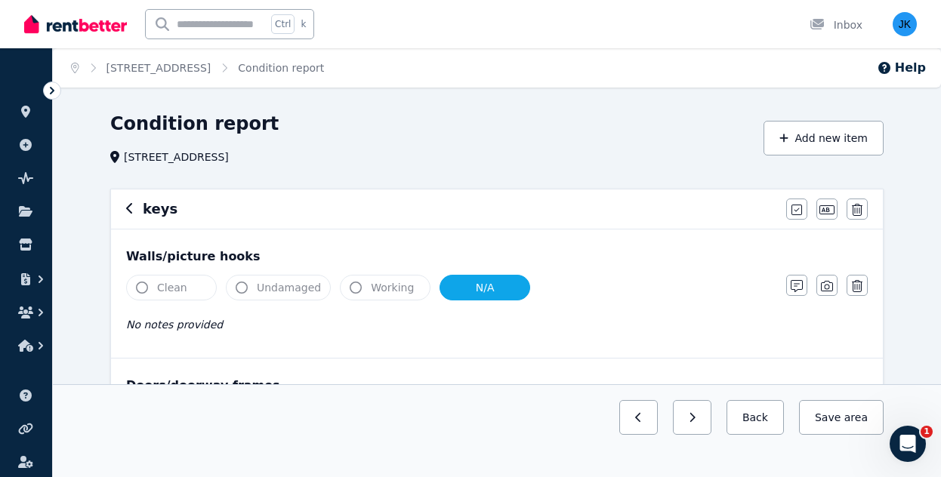
click at [127, 211] on icon "button" at bounding box center [129, 208] width 6 height 11
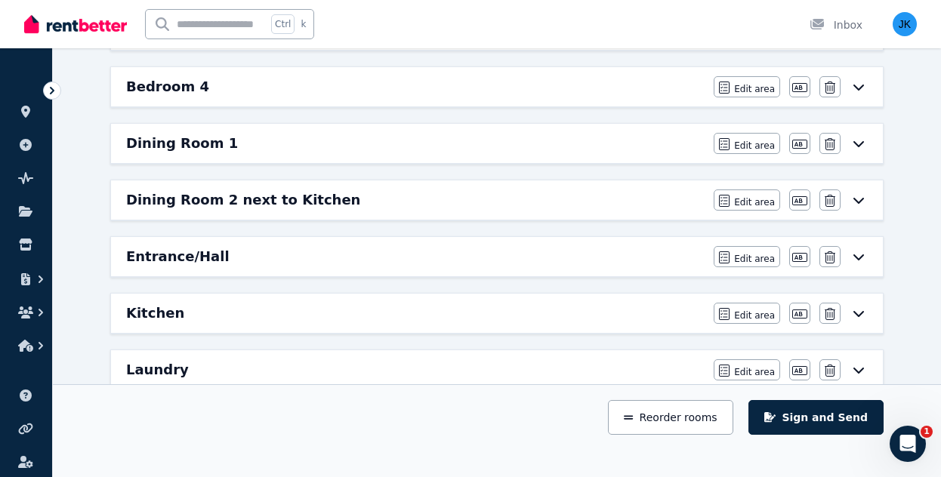
scroll to position [953, 0]
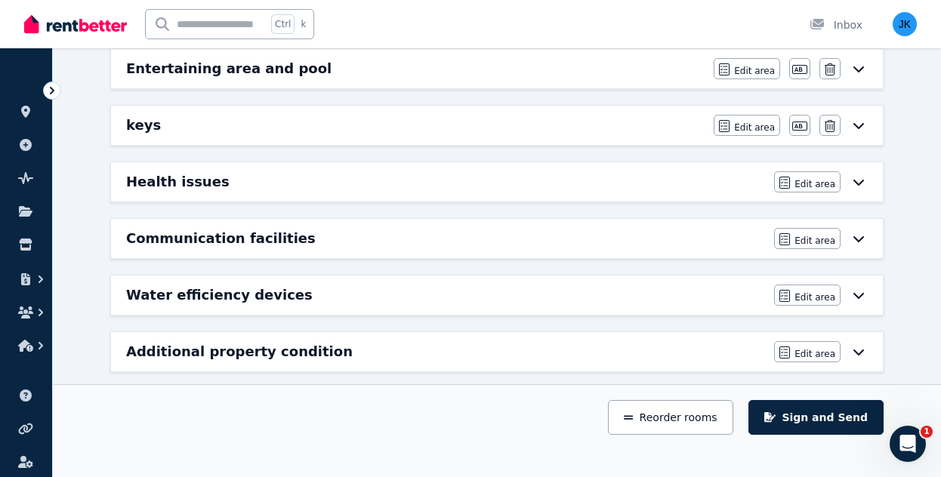
click at [859, 293] on icon at bounding box center [859, 296] width 11 height 6
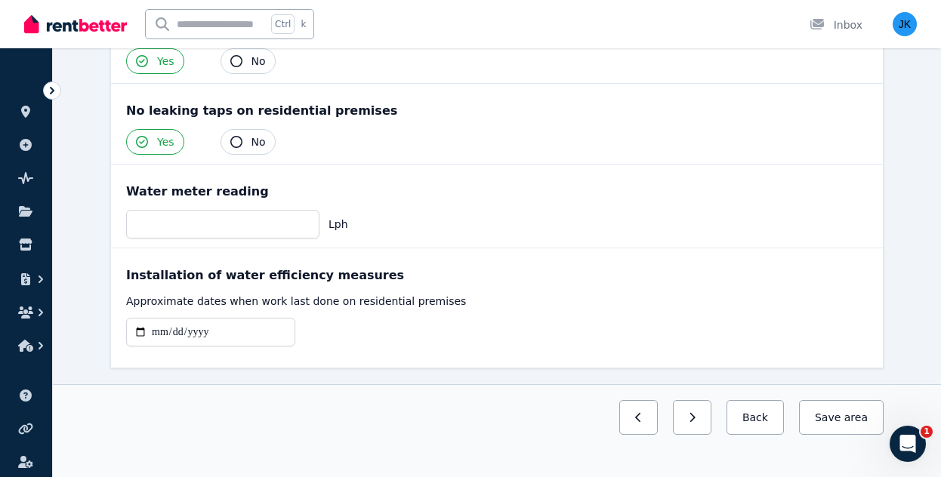
scroll to position [390, 0]
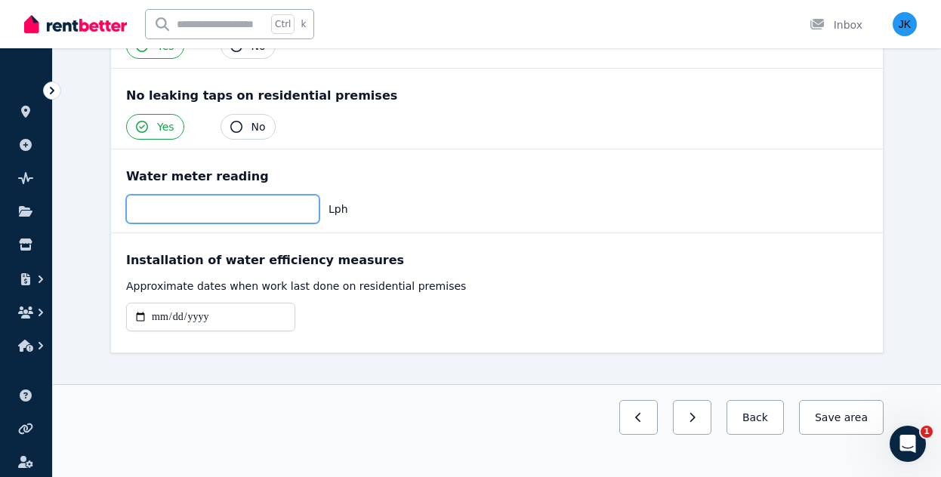
click at [274, 195] on input "number" at bounding box center [222, 209] width 193 height 29
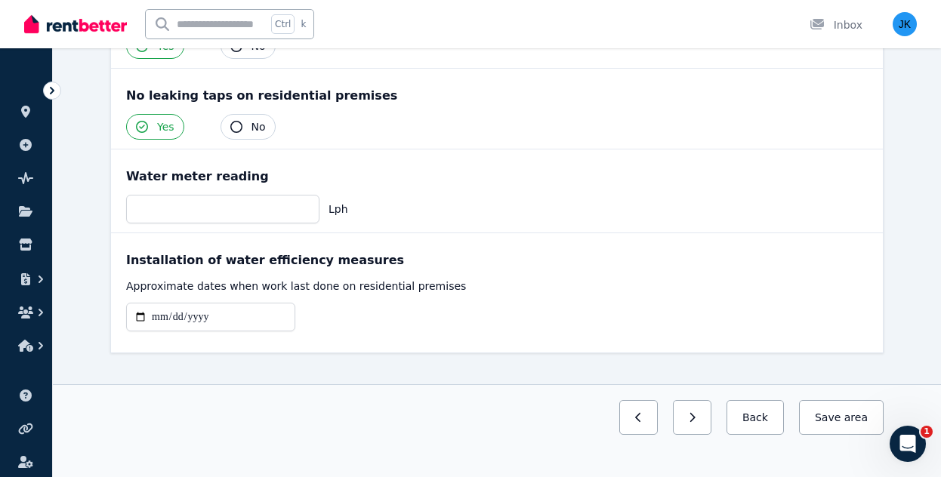
click at [88, 268] on div "**********" at bounding box center [497, 111] width 888 height 779
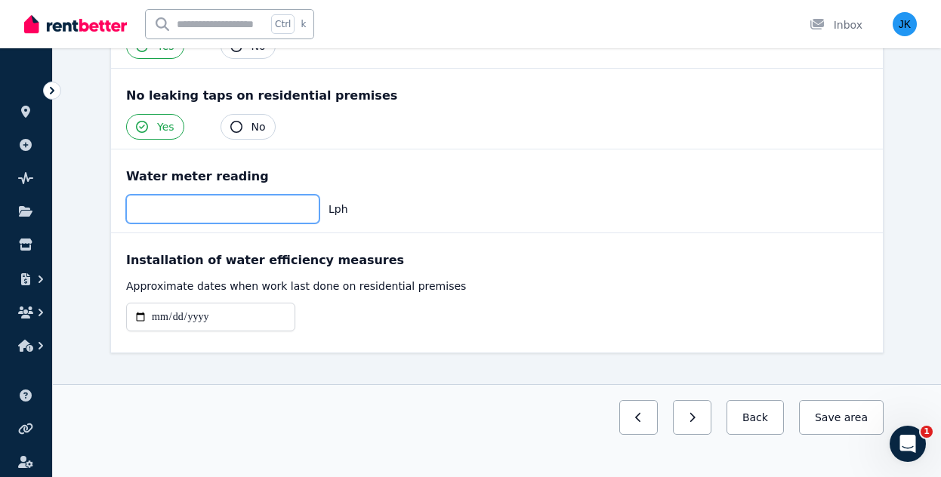
click at [180, 195] on input "number" at bounding box center [222, 209] width 193 height 29
type input "*******"
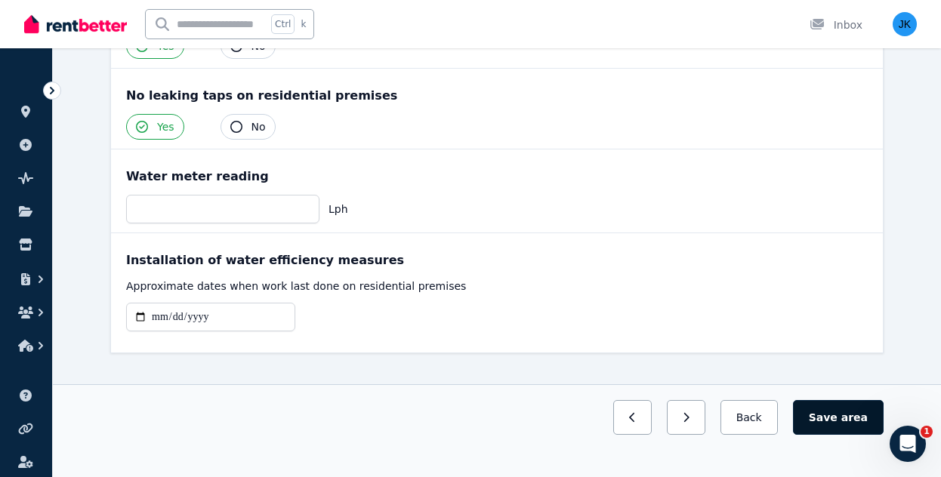
click at [834, 413] on button "Save area" at bounding box center [838, 417] width 91 height 35
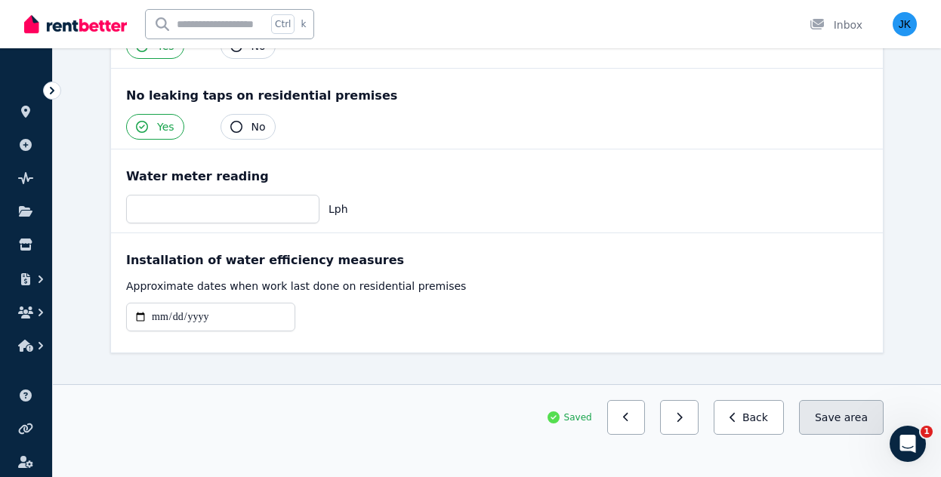
click at [836, 410] on button "Save area" at bounding box center [841, 417] width 85 height 35
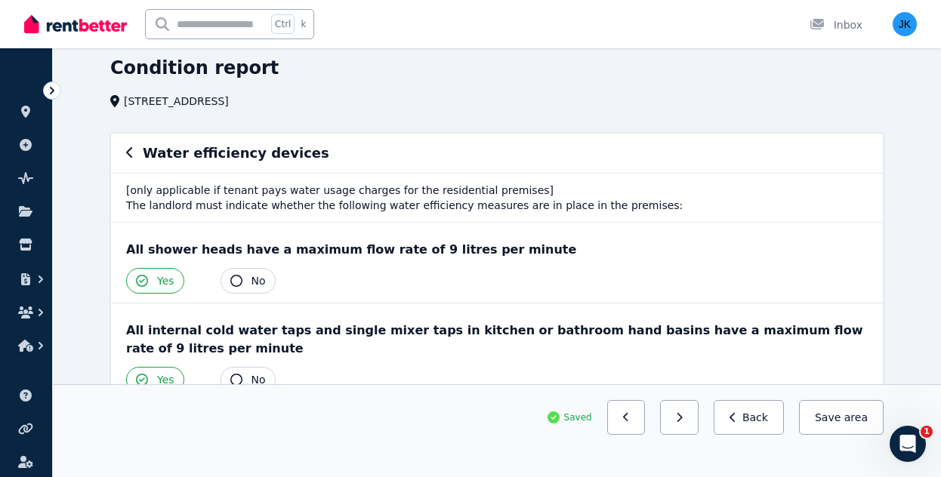
scroll to position [0, 0]
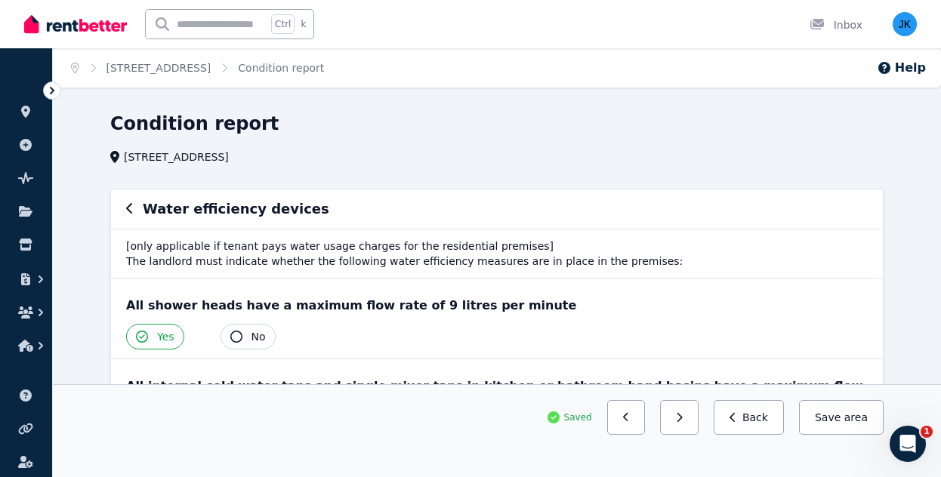
click at [131, 211] on icon "button" at bounding box center [130, 208] width 8 height 12
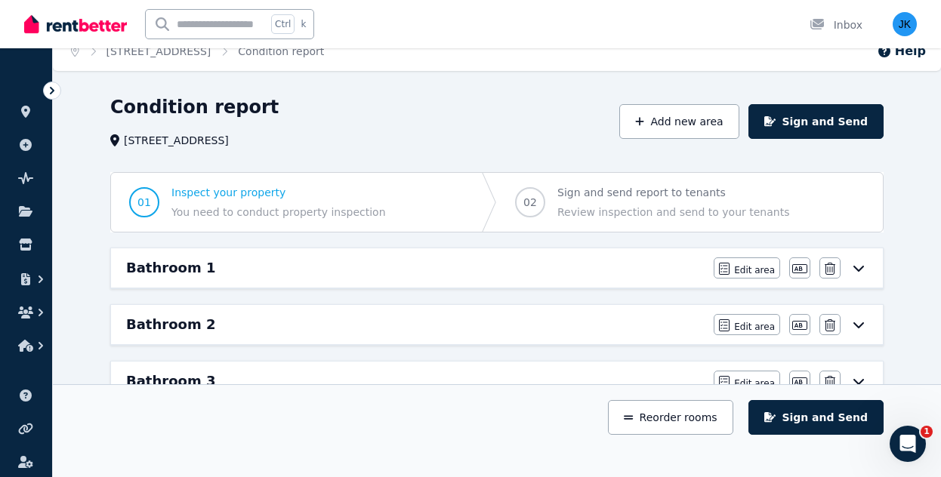
scroll to position [2, 0]
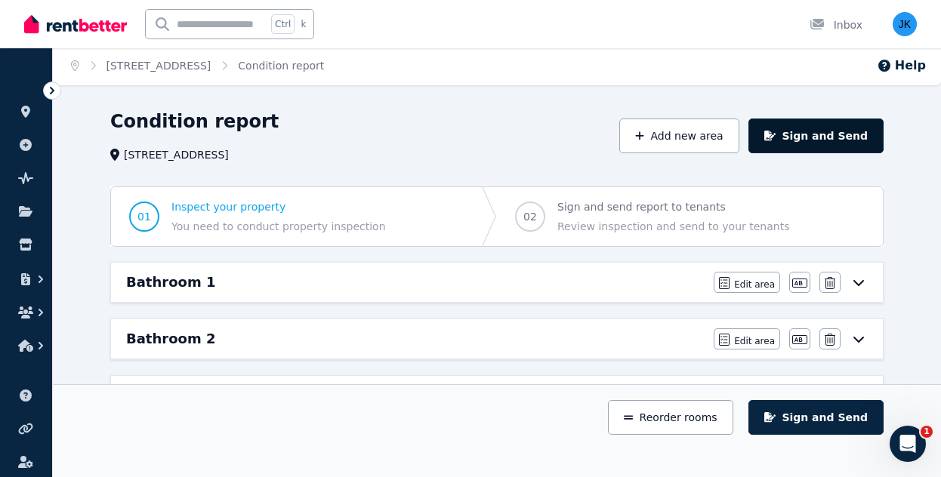
click at [832, 132] on button "Sign and Send" at bounding box center [816, 136] width 135 height 35
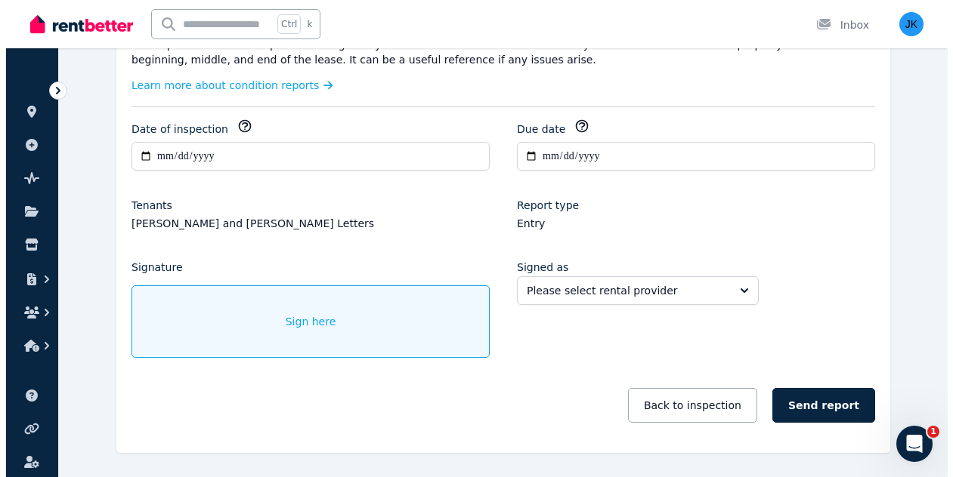
scroll to position [312, 0]
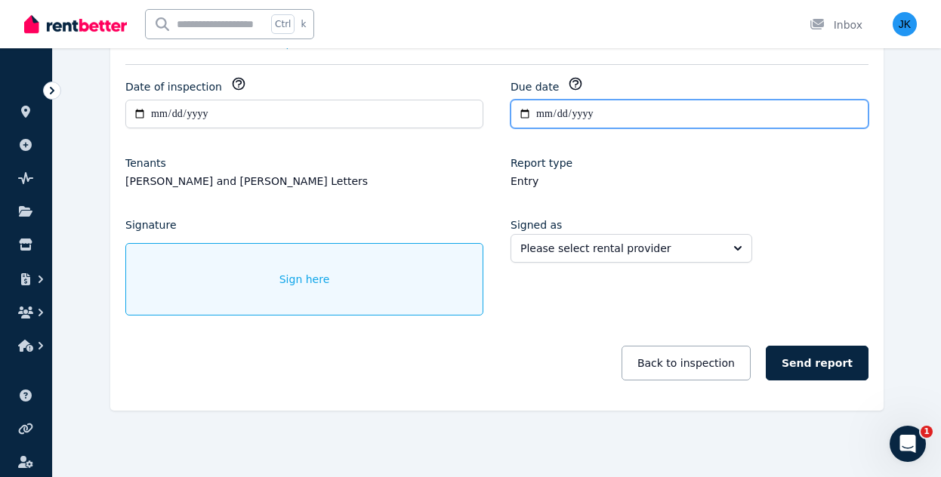
click at [545, 110] on input "**********" at bounding box center [690, 114] width 358 height 29
click at [521, 114] on input "**********" at bounding box center [690, 114] width 358 height 29
type input "**********"
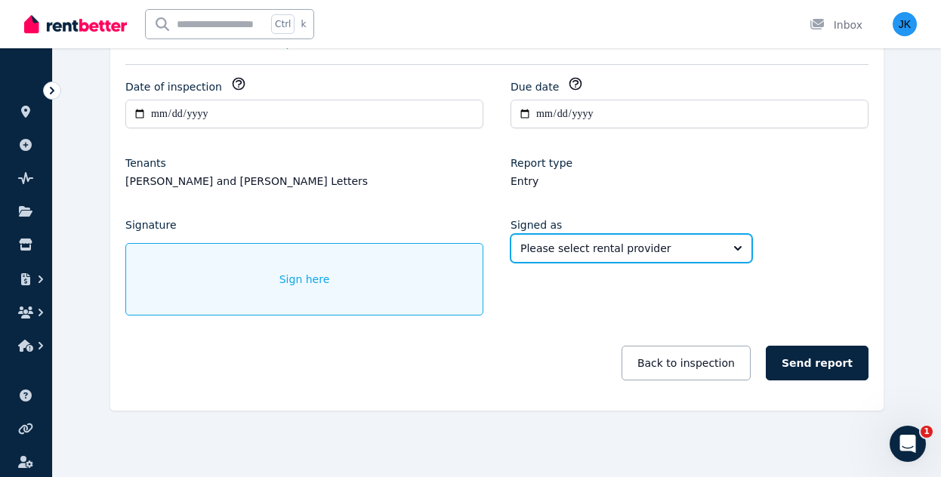
click at [582, 241] on span "Please select rental provider" at bounding box center [621, 248] width 201 height 15
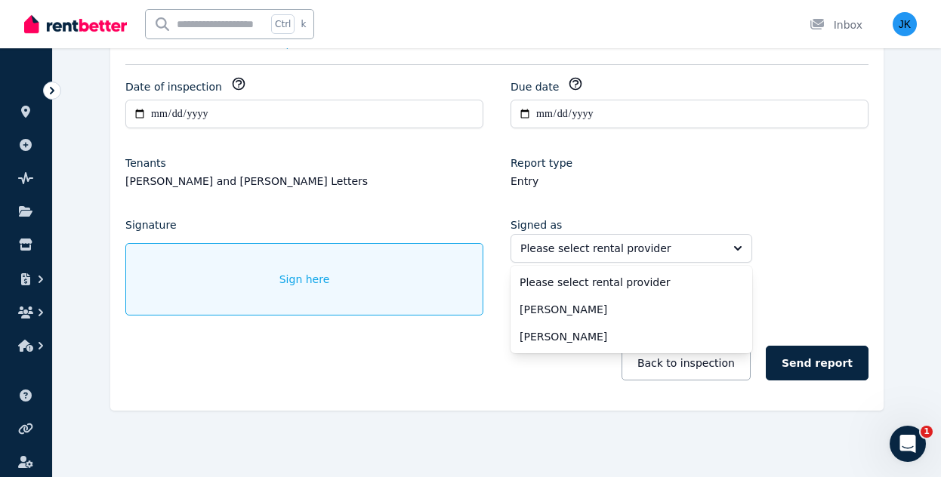
drag, startPoint x: 582, startPoint y: 306, endPoint x: 610, endPoint y: 250, distance: 62.8
click at [610, 250] on div "Please select rental provider Please select rental provider [PERSON_NAME] [PERS…" at bounding box center [632, 248] width 242 height 29
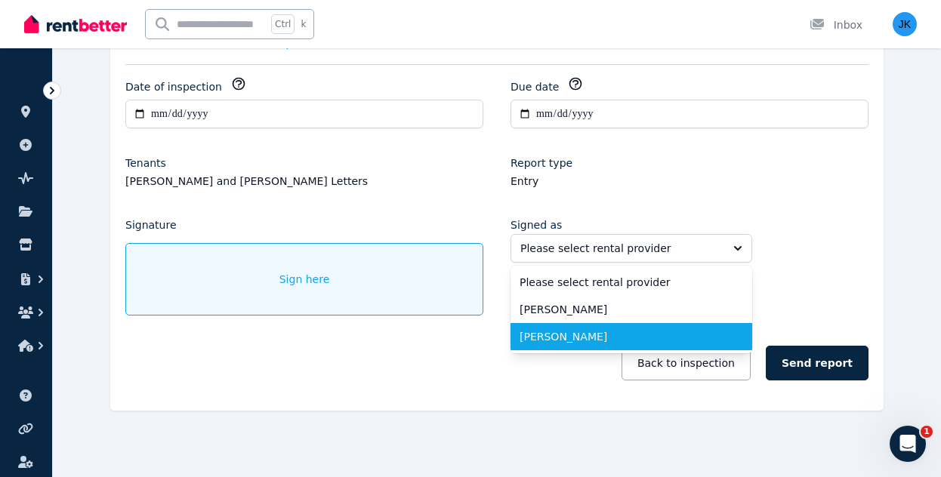
click at [582, 341] on span "[PERSON_NAME]" at bounding box center [622, 336] width 205 height 15
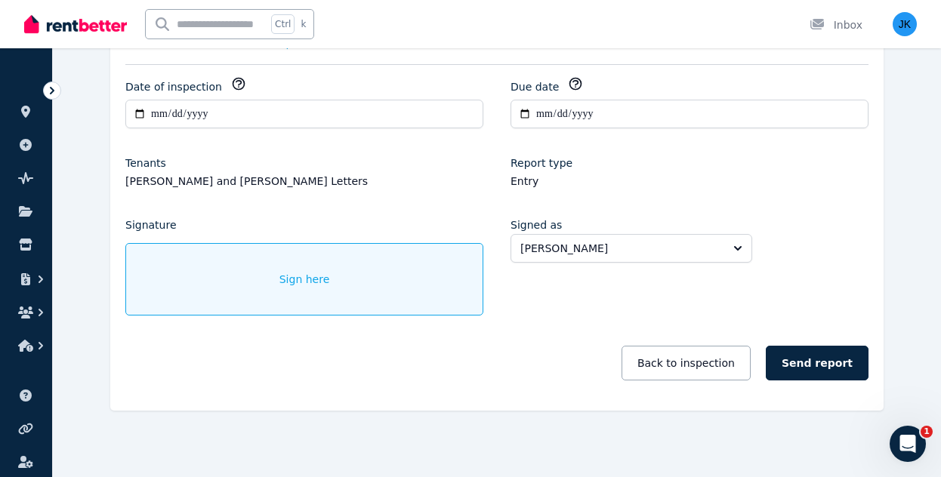
click at [331, 275] on div "Sign here" at bounding box center [304, 279] width 358 height 73
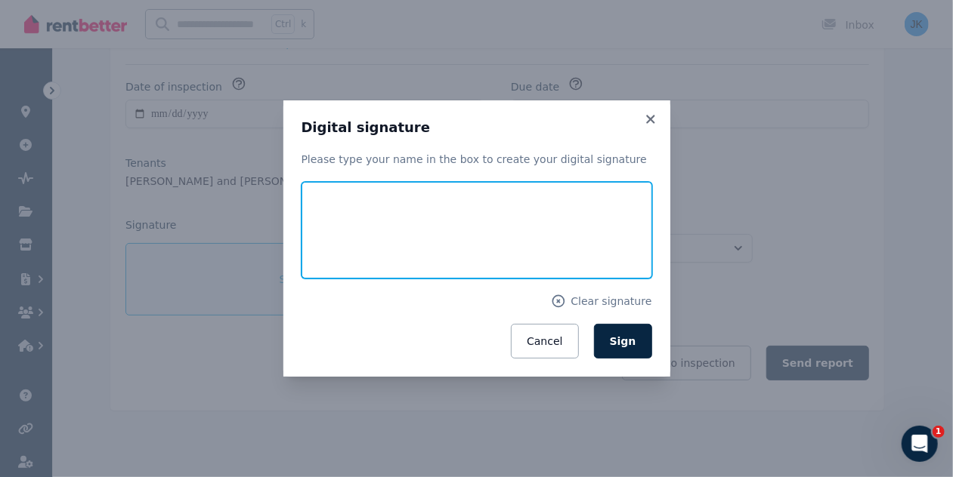
click at [354, 229] on input "text" at bounding box center [476, 230] width 351 height 97
type input "**********"
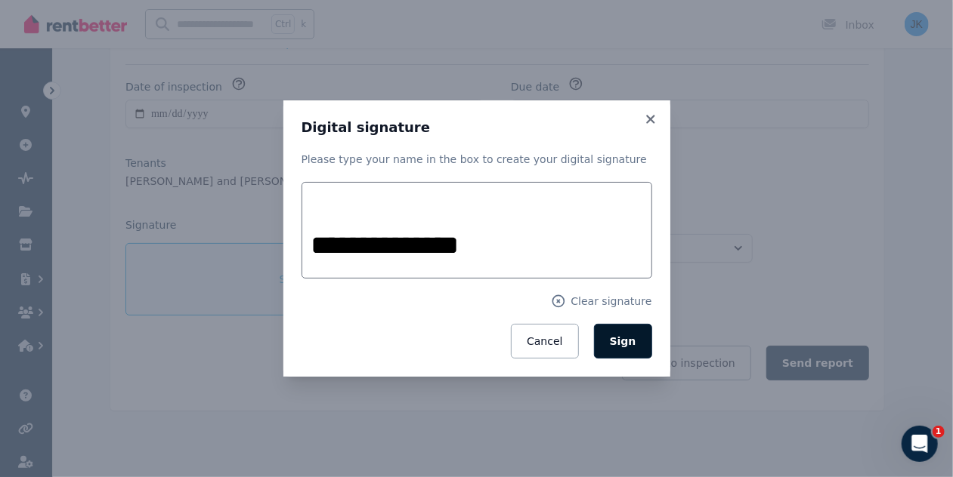
click at [624, 342] on span "Sign" at bounding box center [623, 341] width 26 height 12
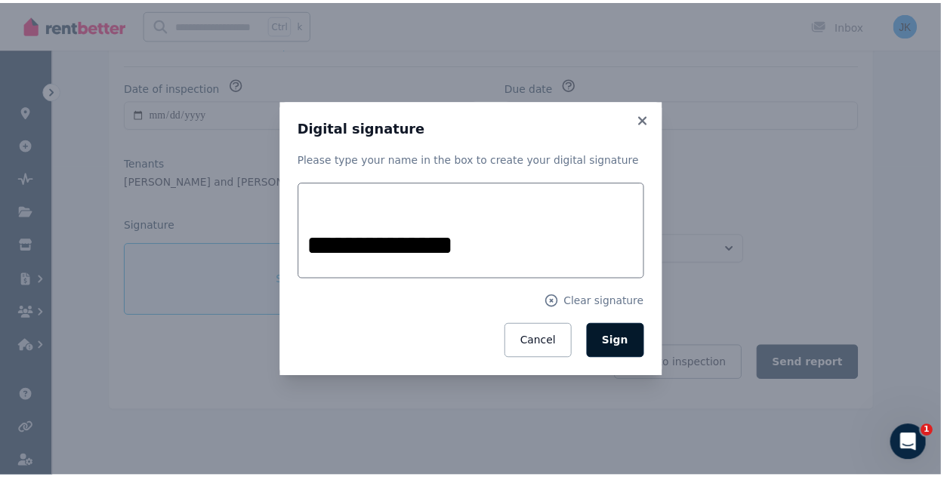
scroll to position [264, 0]
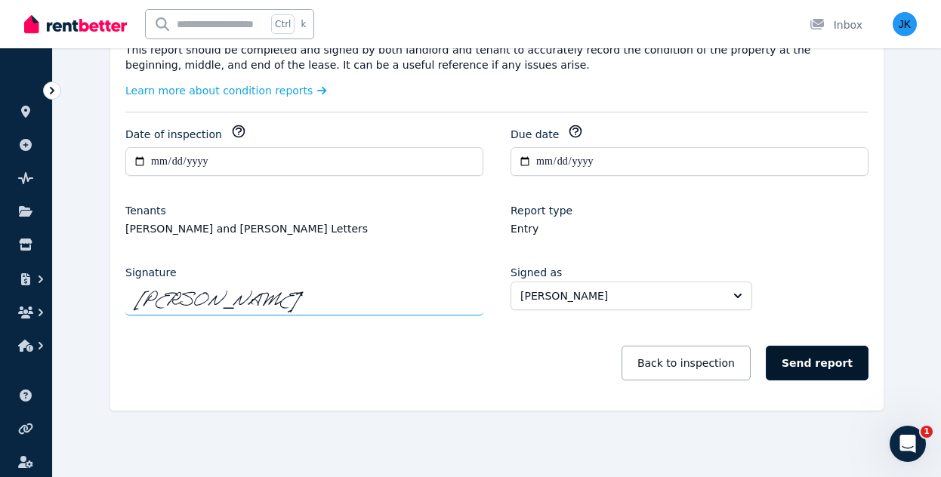
click at [819, 366] on button "Send report" at bounding box center [817, 363] width 103 height 35
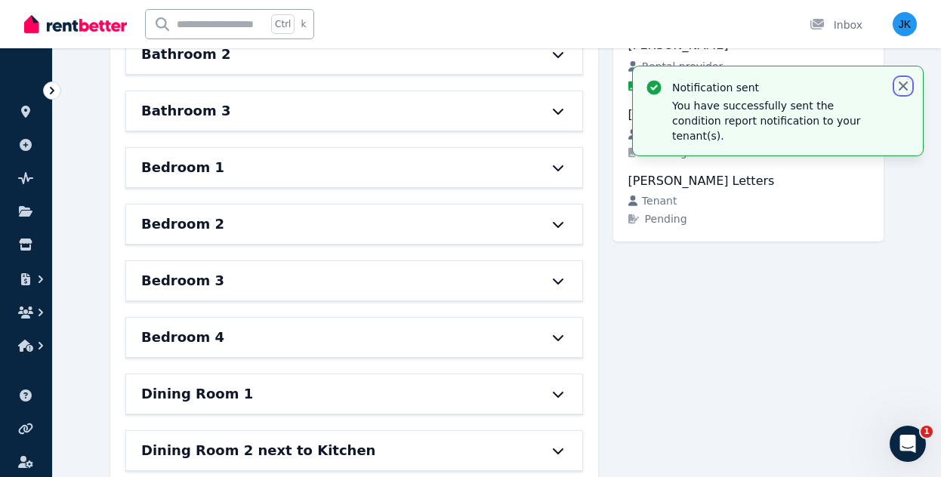
click at [904, 82] on icon "button" at bounding box center [903, 86] width 15 height 15
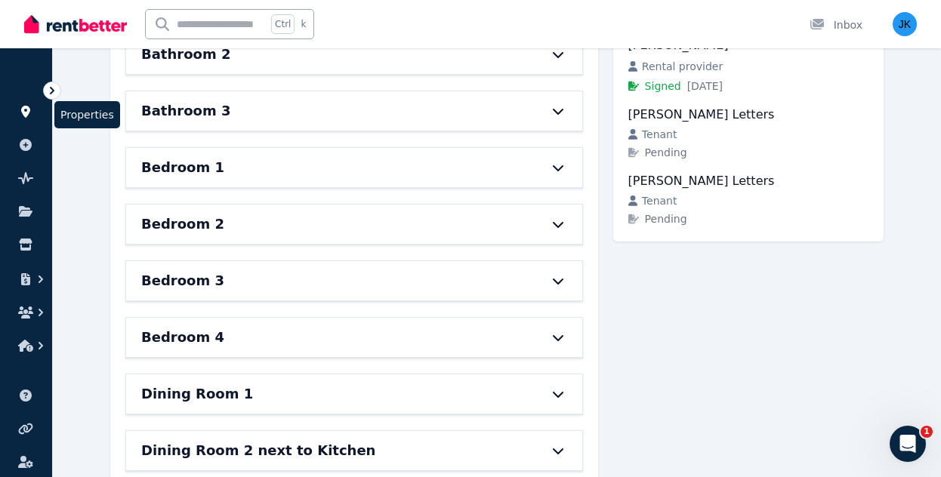
click at [29, 114] on icon at bounding box center [25, 112] width 9 height 12
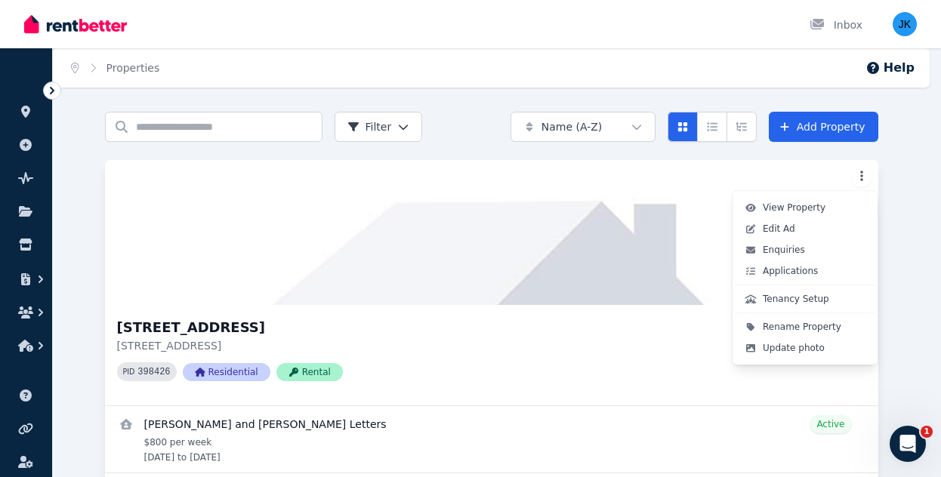
click at [868, 175] on html "Open main menu Inbox Open user menu ORGANISE Properties Add property Pulse BETA…" at bounding box center [470, 238] width 941 height 477
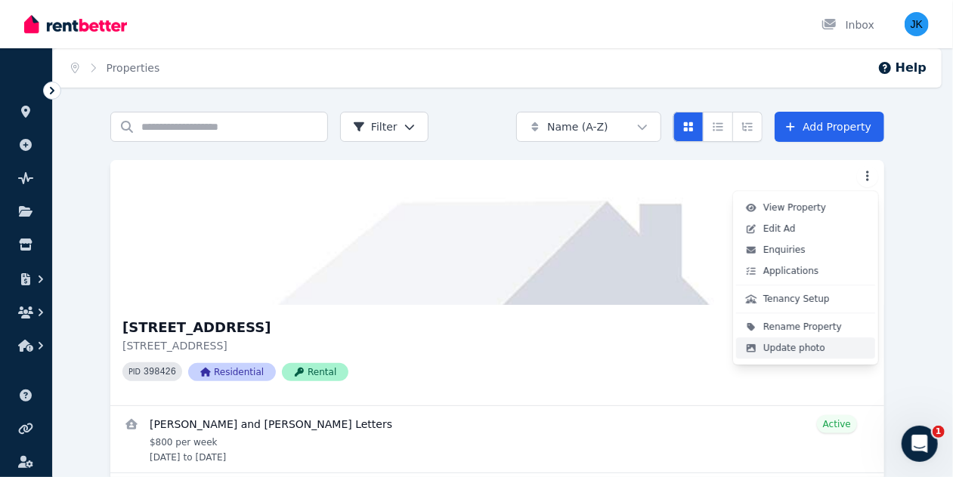
click at [783, 347] on span "Update photo" at bounding box center [794, 348] width 62 height 12
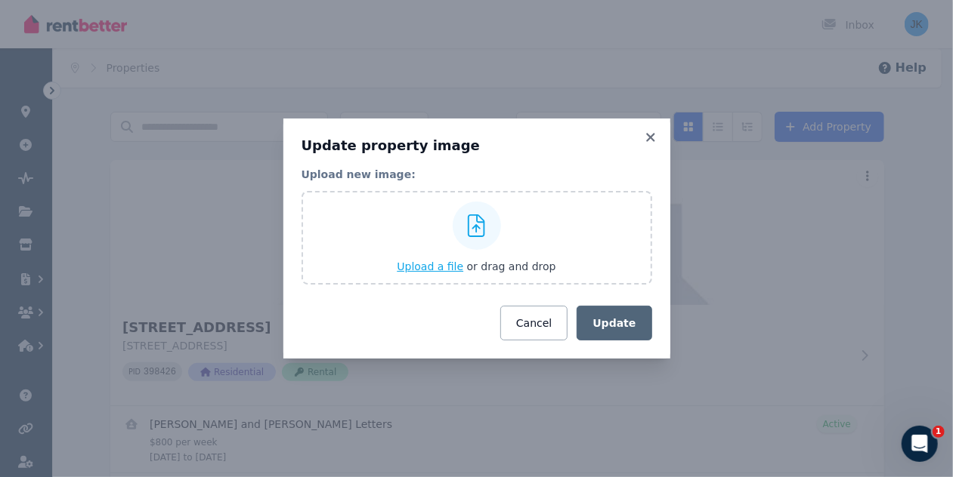
click at [434, 267] on span "Upload a file" at bounding box center [430, 267] width 66 height 12
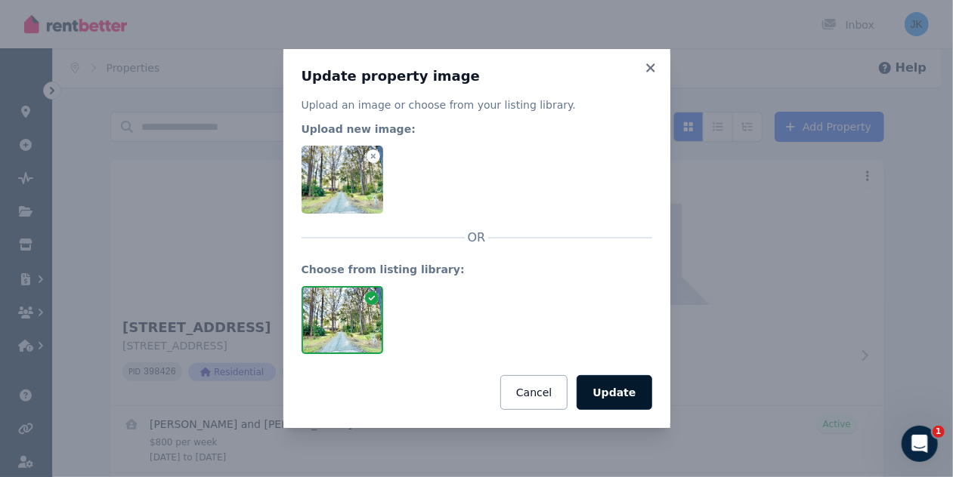
click at [621, 397] on button "Update" at bounding box center [613, 392] width 75 height 35
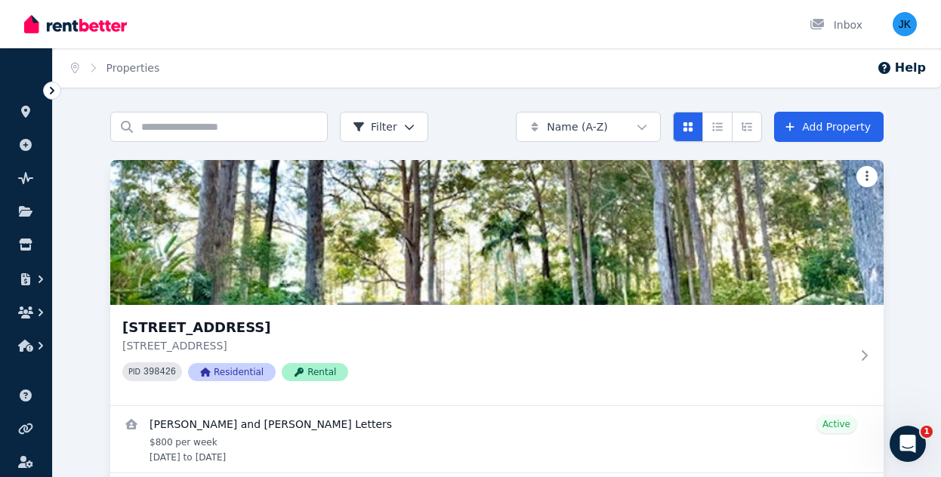
click at [874, 175] on html "Open main menu Inbox Open user menu ORGANISE Properties Add property Pulse BETA…" at bounding box center [470, 238] width 941 height 477
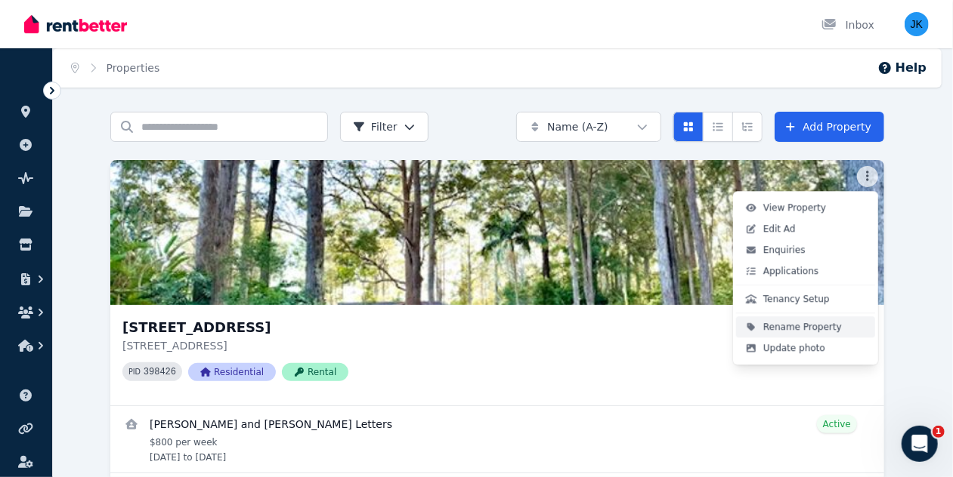
click at [799, 324] on span "Rename Property" at bounding box center [802, 327] width 79 height 12
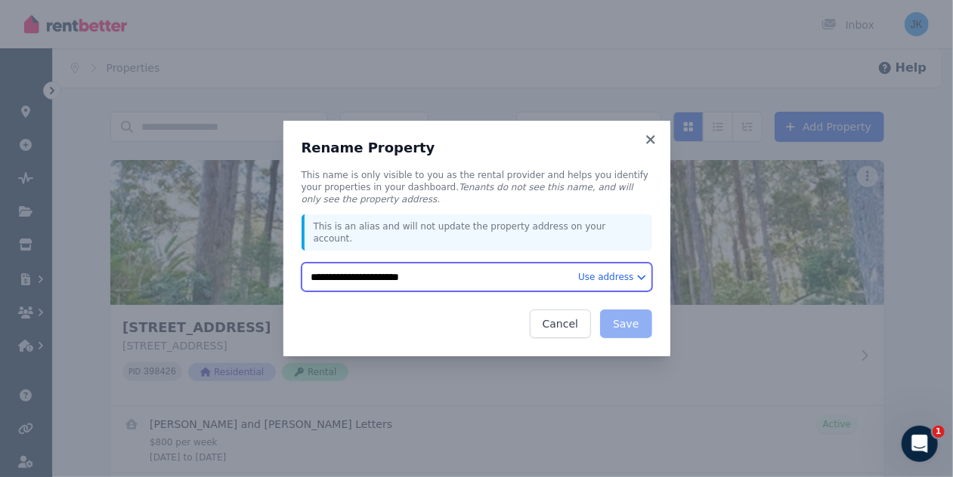
click at [311, 273] on input "**********" at bounding box center [476, 277] width 351 height 29
click at [373, 271] on input "**********" at bounding box center [476, 277] width 351 height 29
type input "**********"
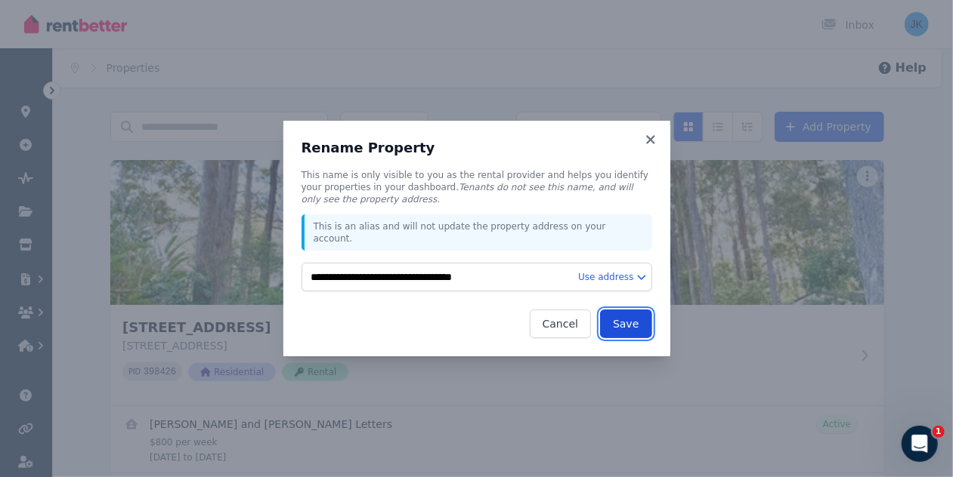
click at [638, 323] on button "Save" at bounding box center [625, 324] width 51 height 29
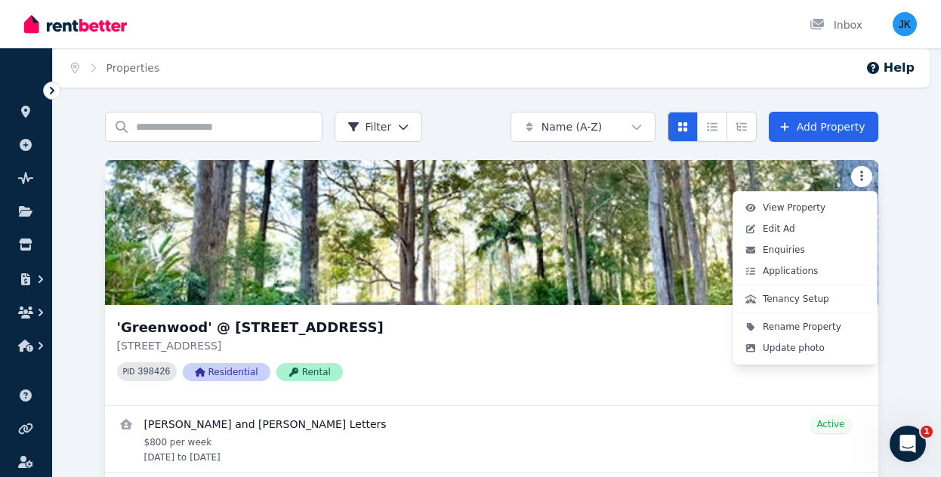
click at [866, 174] on html "Open main menu Inbox Open user menu ORGANISE Properties Add property Pulse BETA…" at bounding box center [470, 238] width 941 height 477
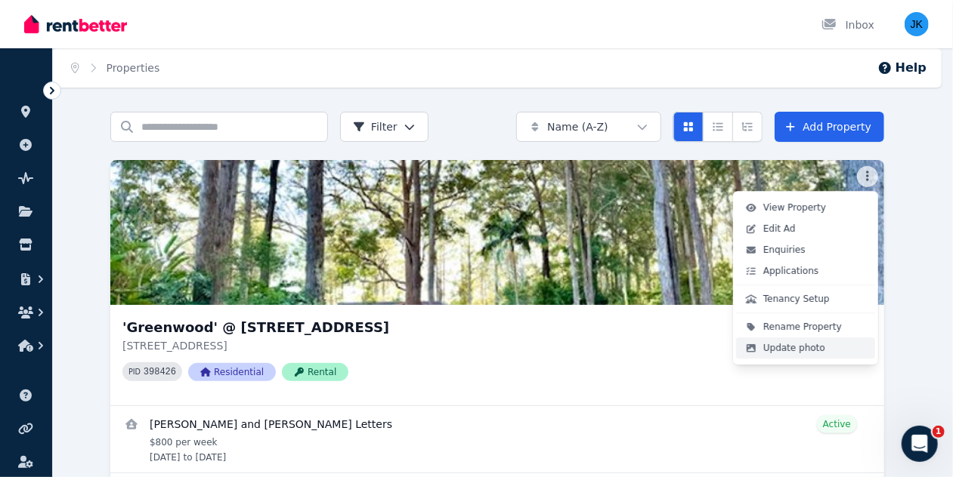
click at [793, 351] on span "Update photo" at bounding box center [794, 348] width 62 height 12
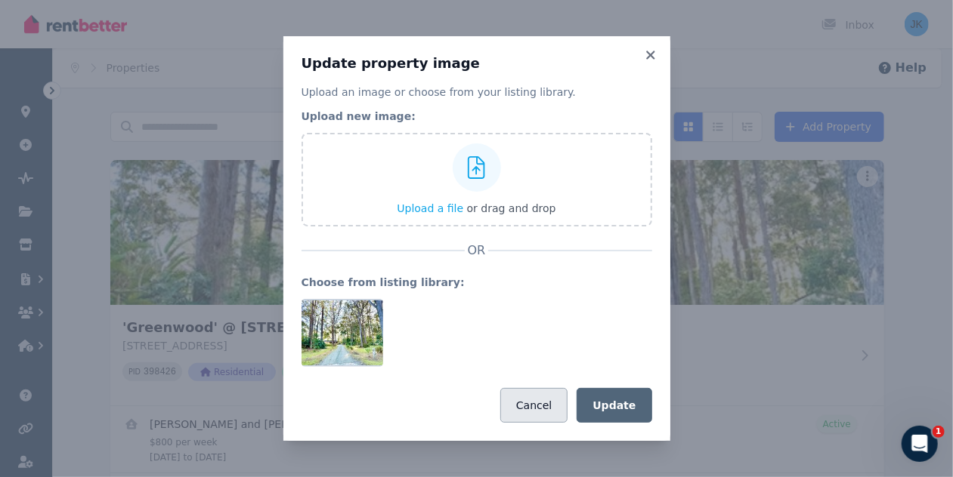
click at [561, 407] on button "Cancel" at bounding box center [533, 405] width 67 height 35
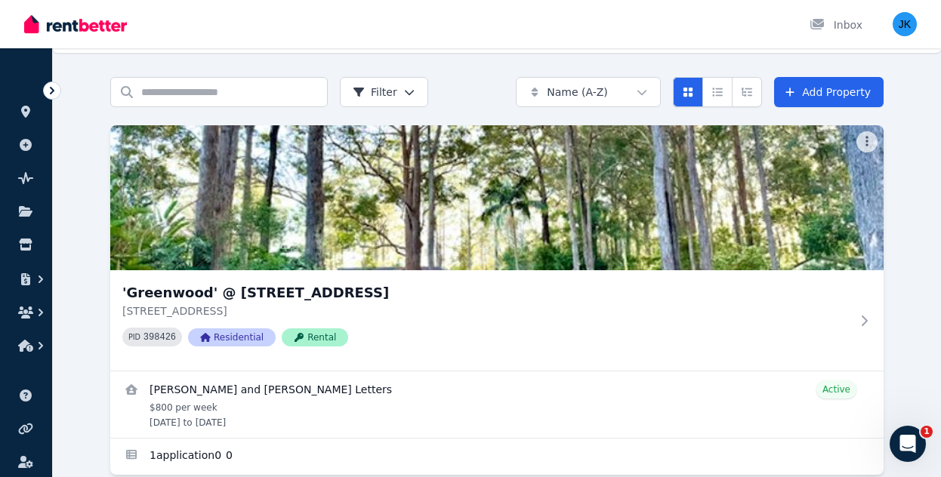
scroll to position [59, 0]
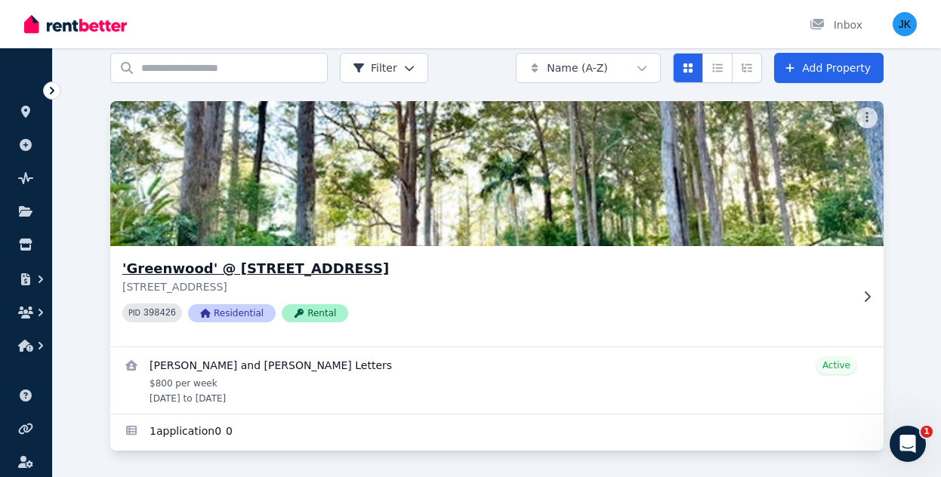
click at [865, 296] on icon at bounding box center [867, 297] width 15 height 12
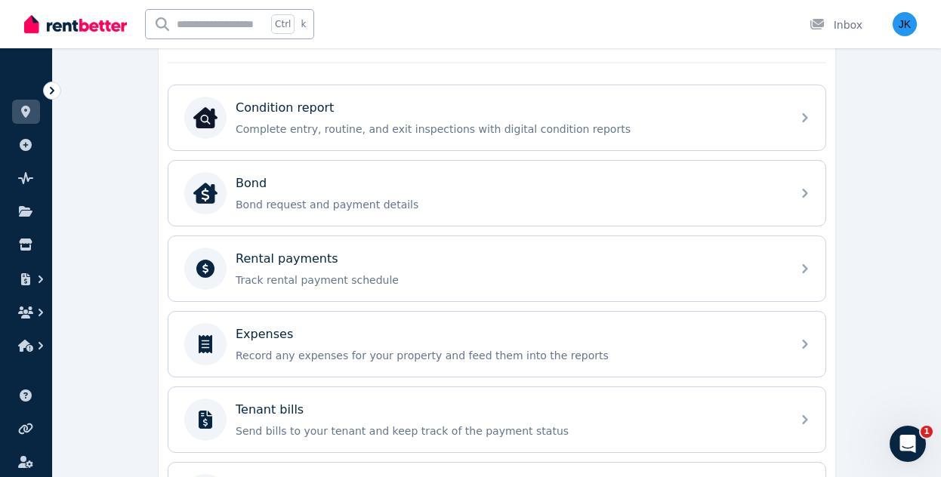
scroll to position [468, 0]
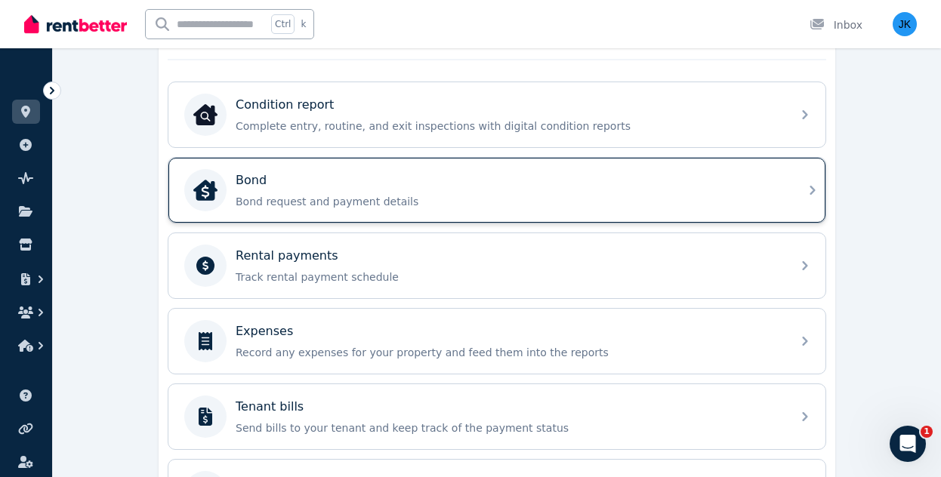
click at [805, 181] on icon at bounding box center [813, 190] width 18 height 18
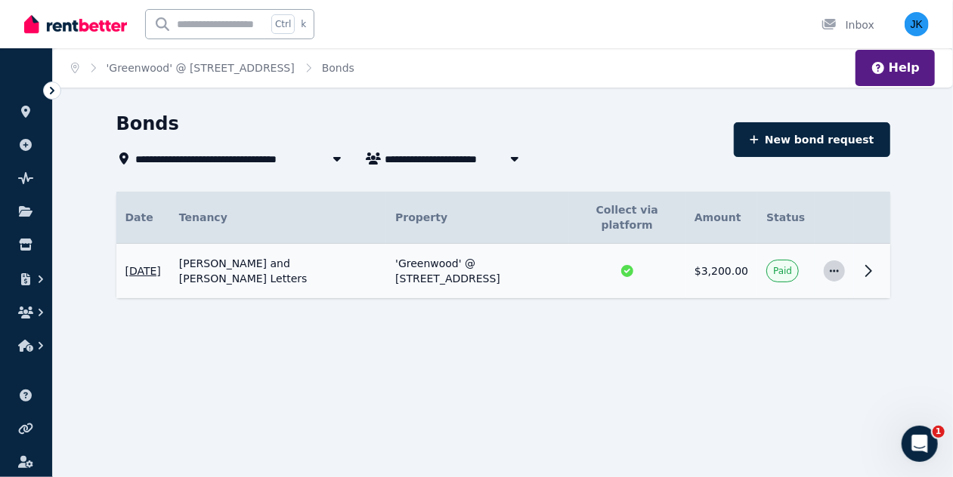
click at [837, 270] on icon "button" at bounding box center [834, 271] width 9 height 2
click at [869, 266] on icon at bounding box center [868, 271] width 5 height 11
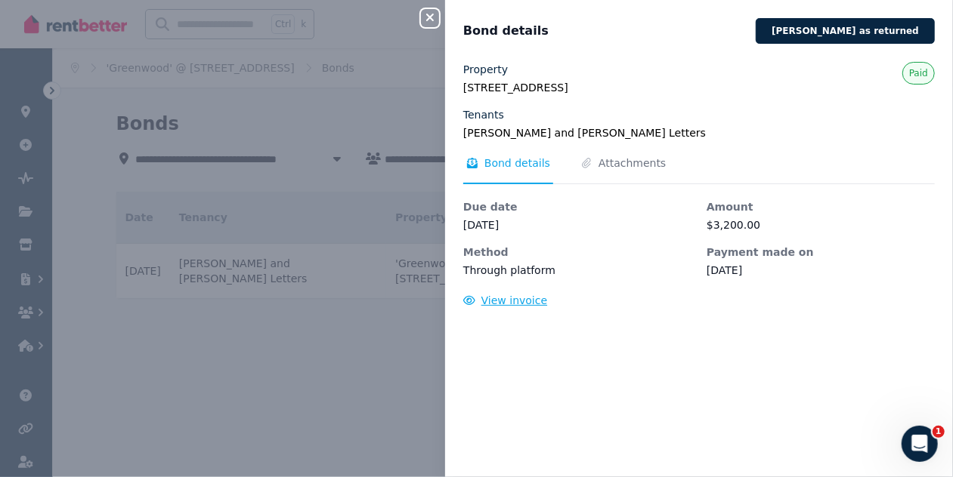
click at [503, 301] on span "View invoice" at bounding box center [514, 301] width 66 height 12
click at [804, 152] on div "Property [STREET_ADDRESS] Tenants [PERSON_NAME] and [PERSON_NAME] Letters Paid …" at bounding box center [698, 185] width 471 height 246
click at [609, 164] on span "Attachments" at bounding box center [631, 163] width 67 height 15
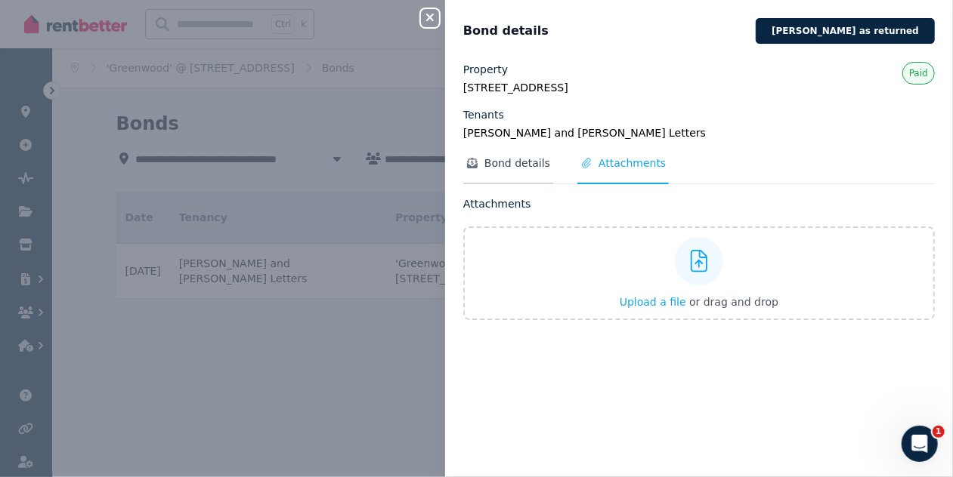
click at [496, 161] on span "Bond details" at bounding box center [517, 163] width 66 height 15
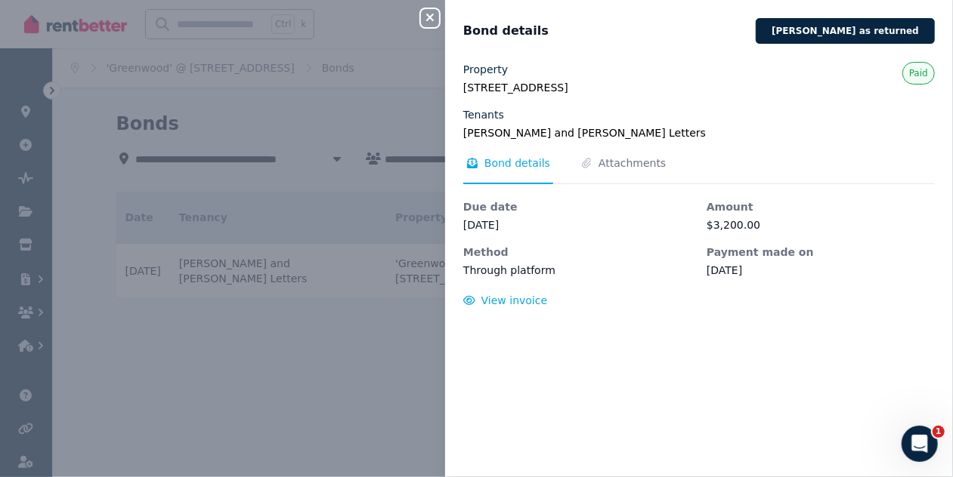
click at [430, 20] on icon "button" at bounding box center [430, 17] width 18 height 12
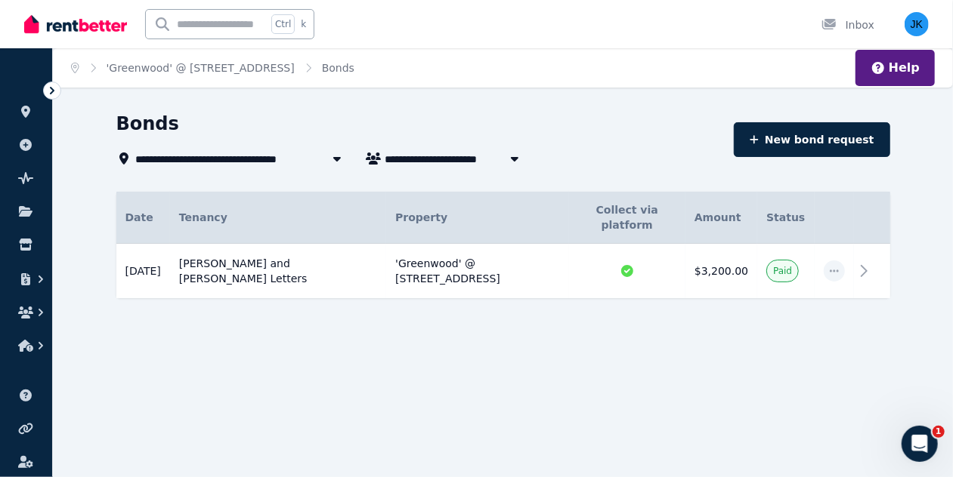
click at [592, 321] on div "**********" at bounding box center [503, 232] width 900 height 241
click at [870, 266] on icon at bounding box center [868, 271] width 5 height 11
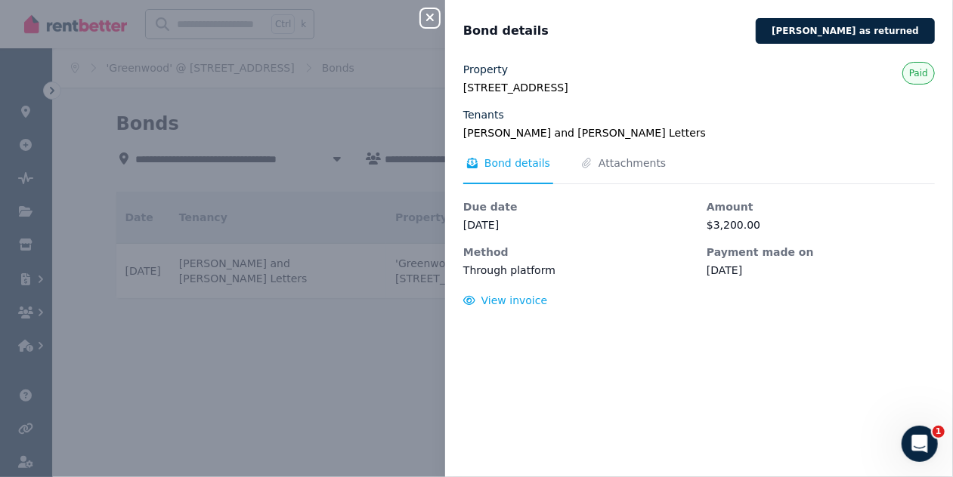
click at [428, 19] on icon "button" at bounding box center [430, 18] width 8 height 8
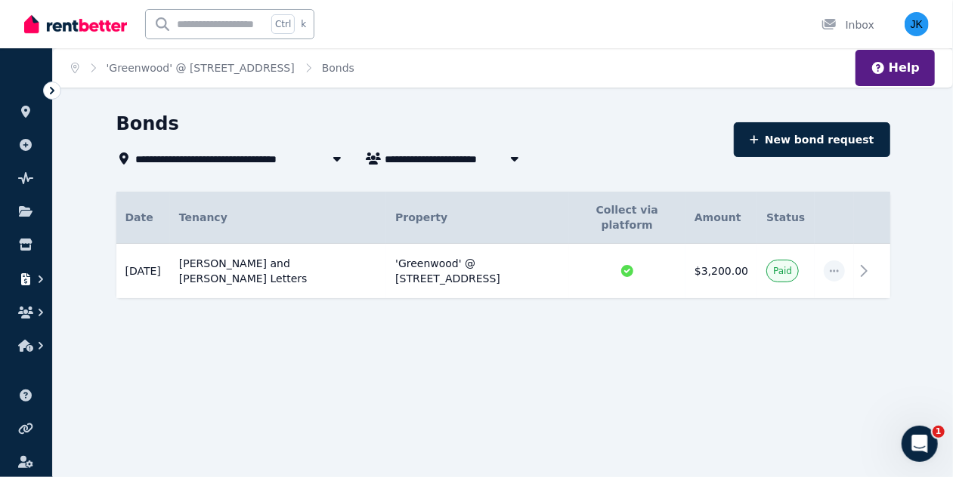
click at [30, 283] on icon "button" at bounding box center [25, 279] width 9 height 12
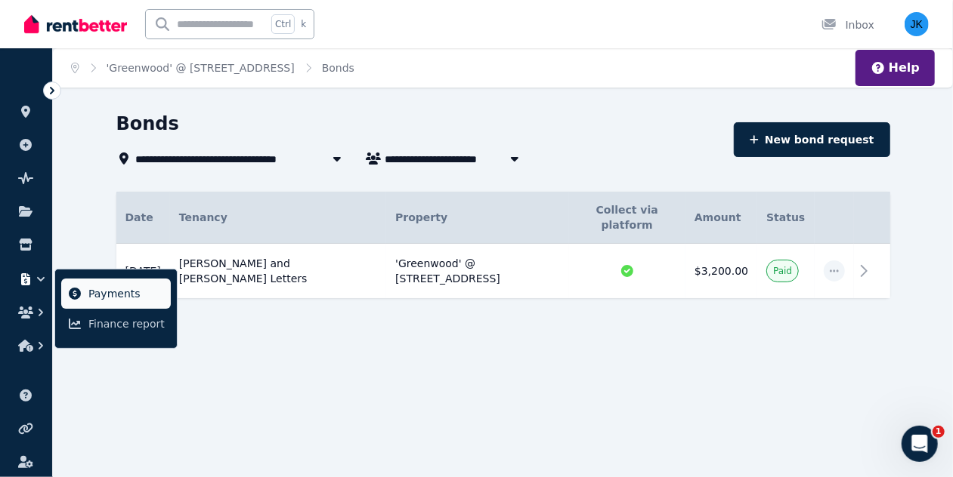
click at [121, 291] on span "Payments" at bounding box center [126, 294] width 76 height 18
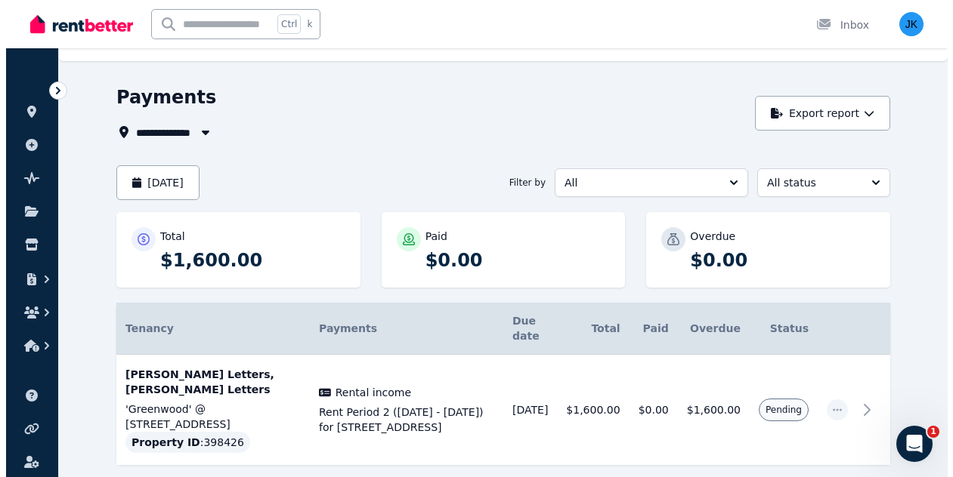
scroll to position [38, 0]
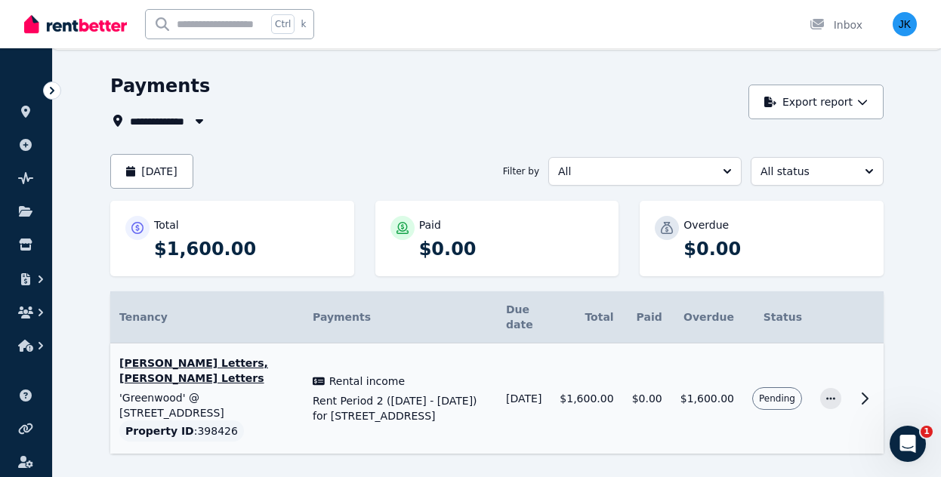
click at [863, 394] on icon at bounding box center [865, 399] width 5 height 11
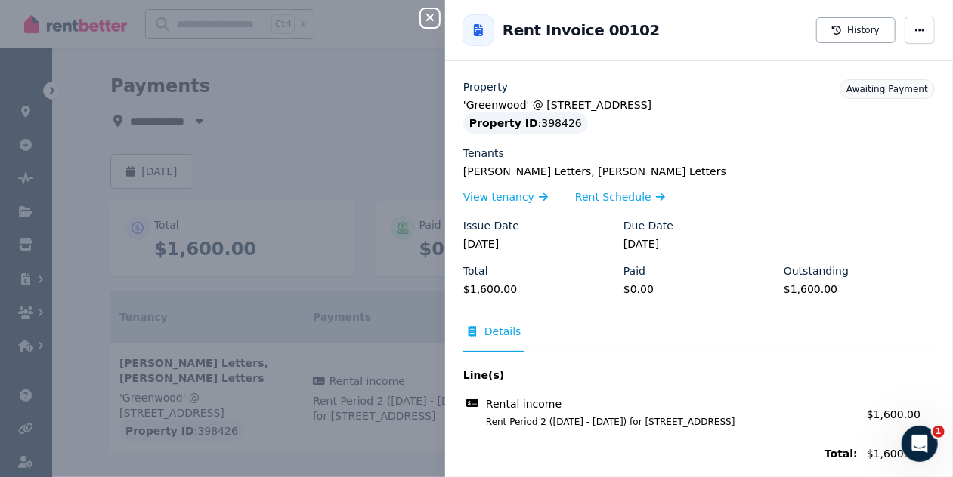
scroll to position [18, 0]
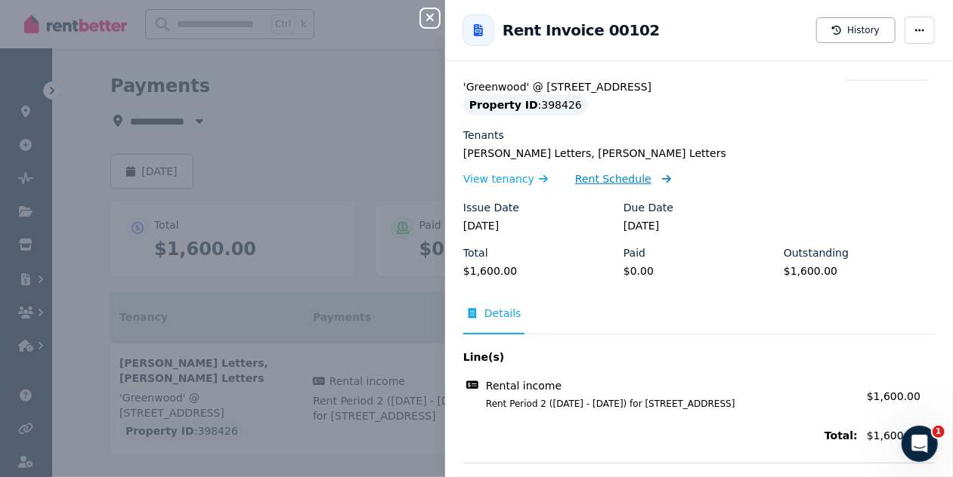
click at [612, 176] on span "Rent Schedule" at bounding box center [613, 178] width 76 height 15
